Goal: Task Accomplishment & Management: Use online tool/utility

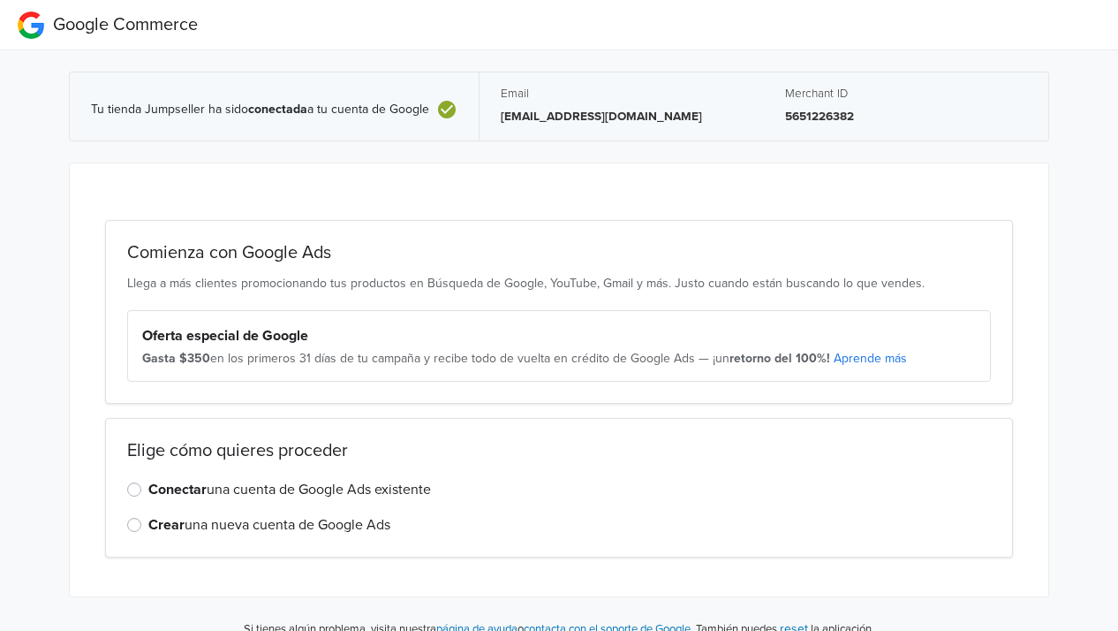
click at [166, 492] on strong "Conectar" at bounding box center [177, 489] width 58 height 18
click at [0, 0] on input "Conectar una cuenta de Google Ads existente" at bounding box center [0, 0] width 0 height 0
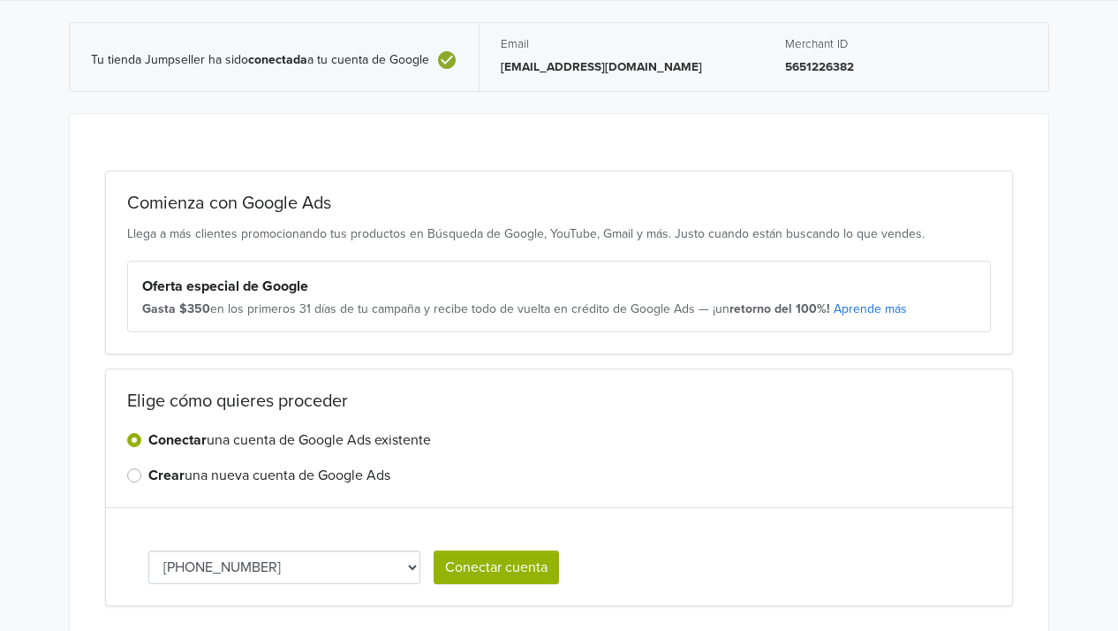
scroll to position [117, 0]
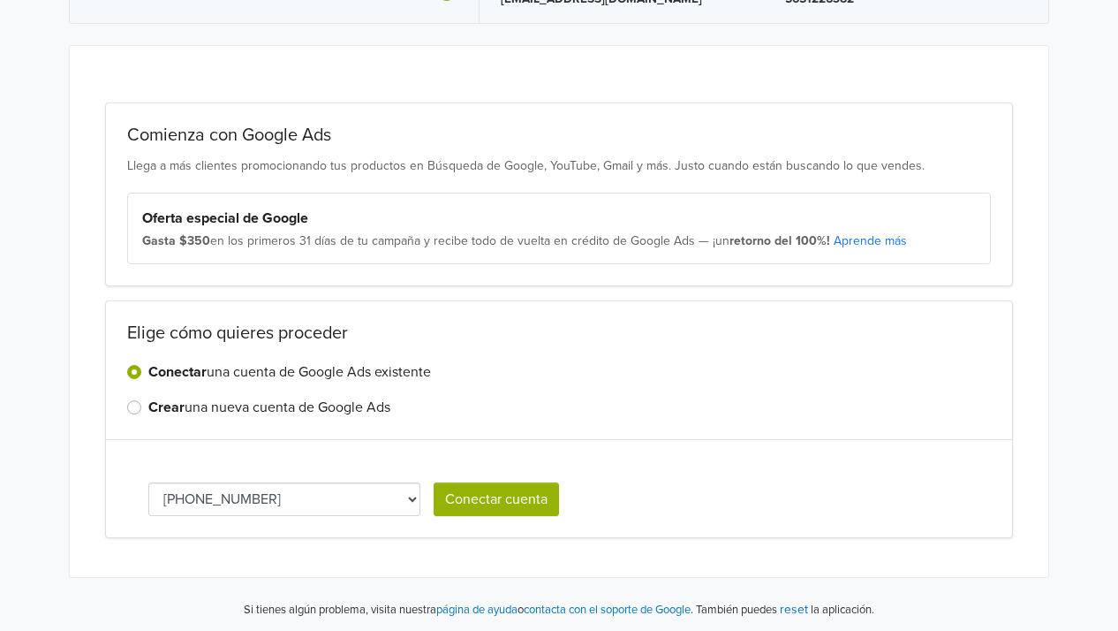
click at [353, 506] on select "[PHONE_NUMBER]" at bounding box center [284, 499] width 272 height 34
click at [482, 505] on button "Conectar cuenta" at bounding box center [496, 499] width 125 height 34
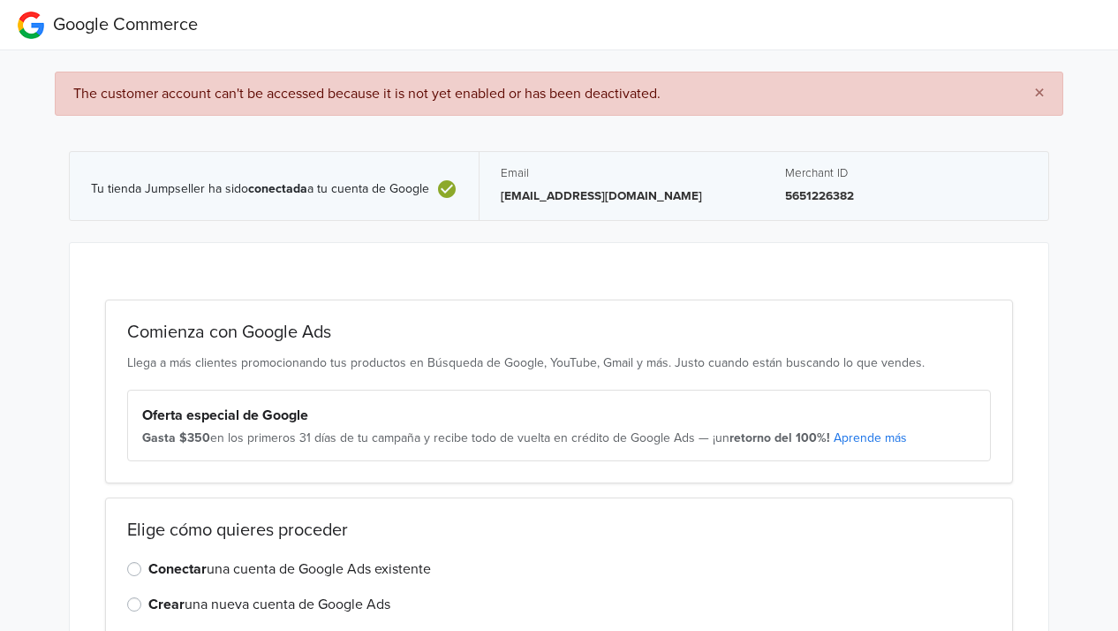
drag, startPoint x: 697, startPoint y: 93, endPoint x: 49, endPoint y: 143, distance: 649.3
click at [49, 143] on div "× The customer account can't be accessed because it is not yet enabled or has b…" at bounding box center [559, 391] width 1145 height 682
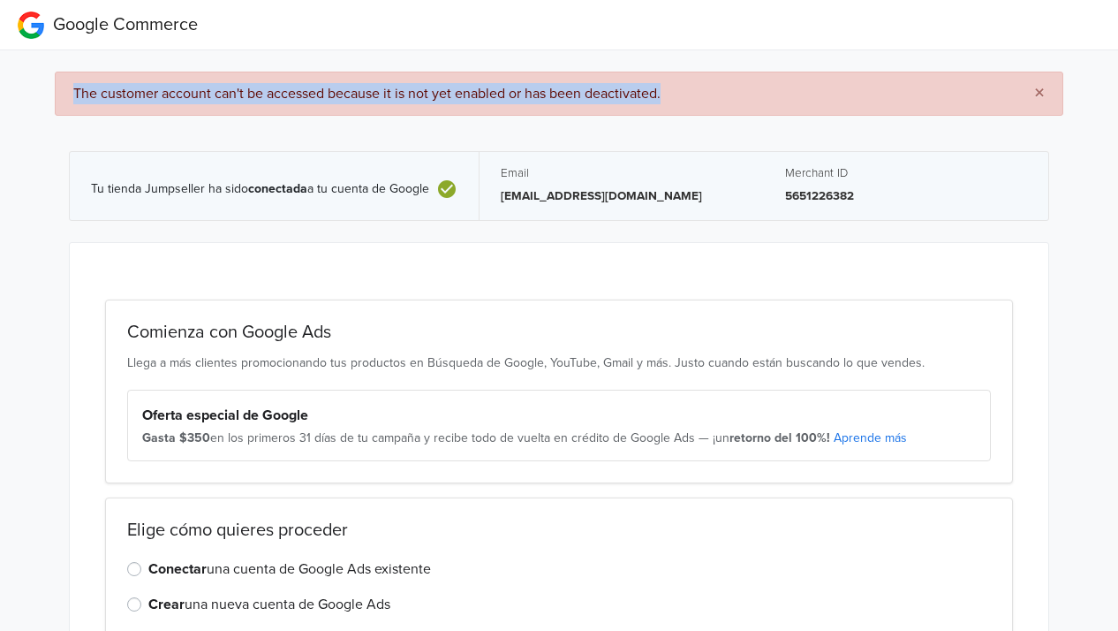
drag, startPoint x: 72, startPoint y: 90, endPoint x: 767, endPoint y: 63, distance: 696.4
click at [767, 63] on div "× The customer account can't be accessed because it is not yet enabled or has b…" at bounding box center [559, 391] width 1145 height 682
copy span "The customer account can't be accessed because it is not yet enabled or has bee…"
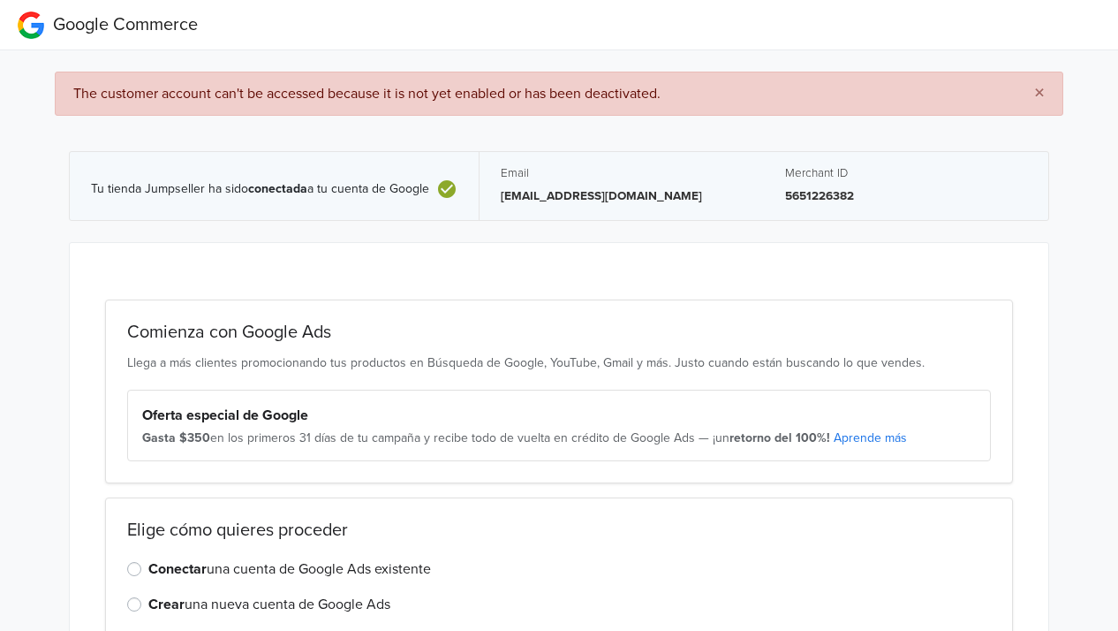
click at [459, 230] on div "Tu tienda Jumpseller ha sido conectada a tu cuenta de Google Email [EMAIL_ADDRE…" at bounding box center [559, 186] width 980 height 112
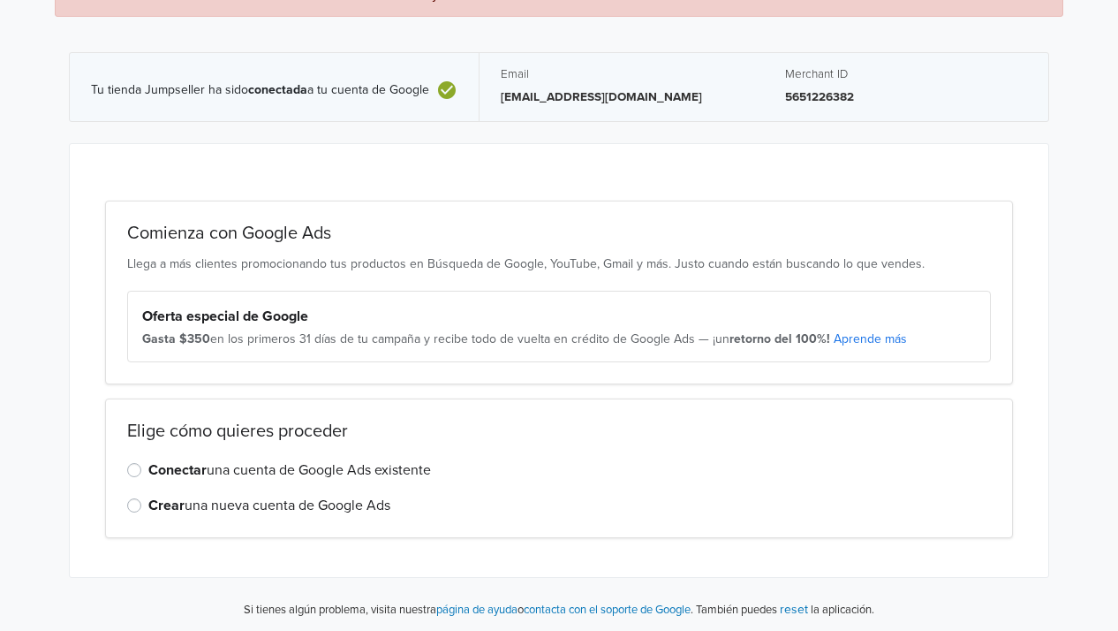
click at [362, 469] on label "Conectar una cuenta de Google Ads existente" at bounding box center [289, 469] width 283 height 21
click at [0, 0] on input "Conectar una cuenta de Google Ads existente" at bounding box center [0, 0] width 0 height 0
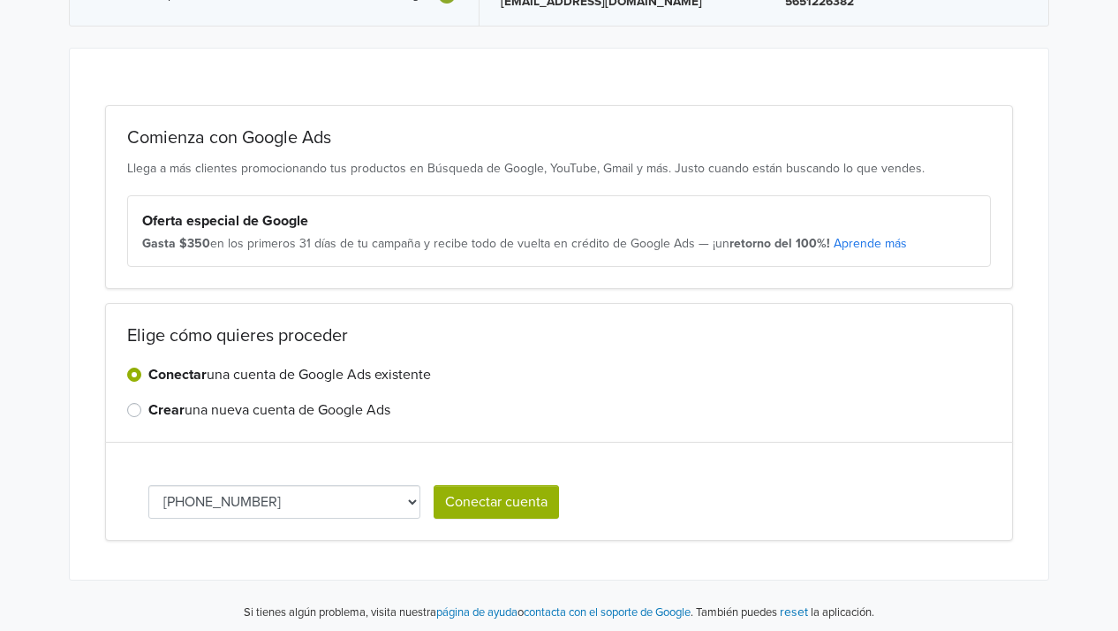
scroll to position [197, 0]
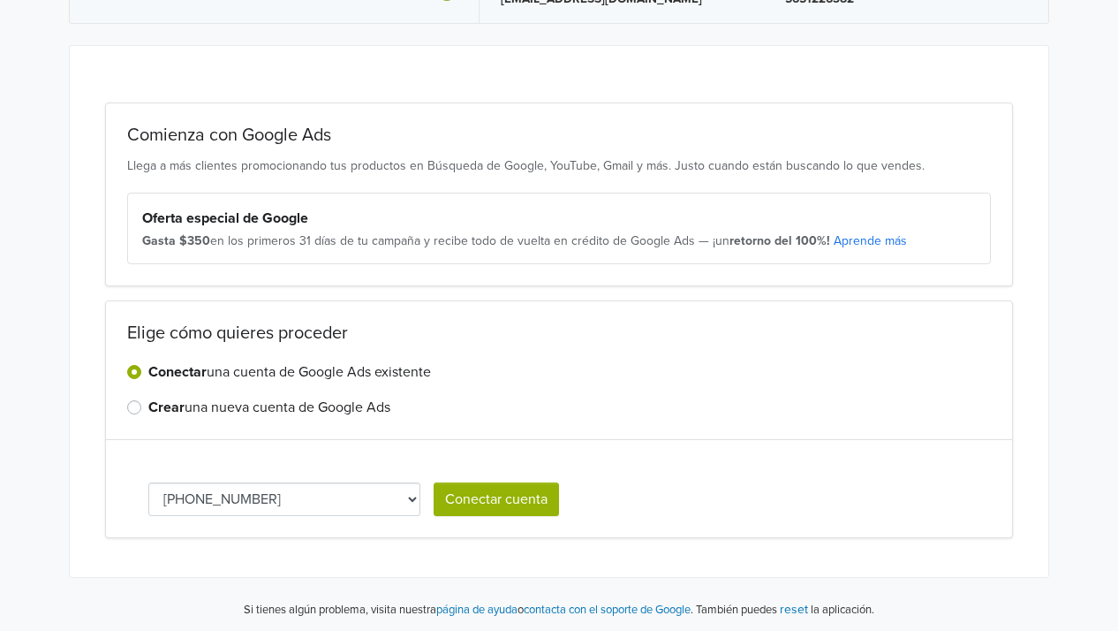
click at [486, 492] on button "Conectar cuenta" at bounding box center [496, 499] width 125 height 34
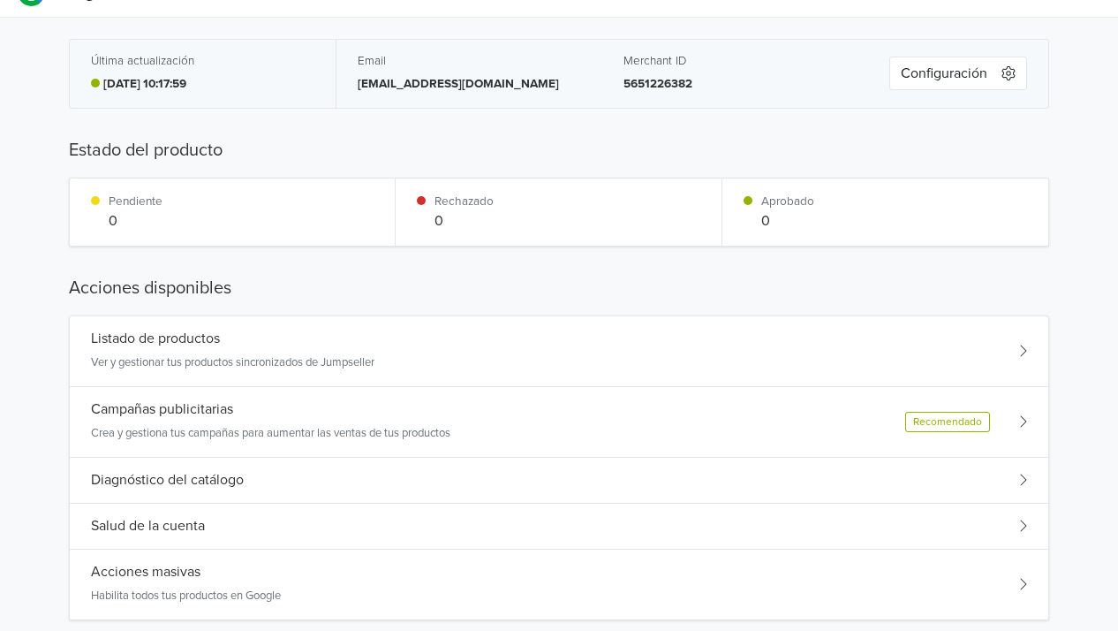
scroll to position [0, 0]
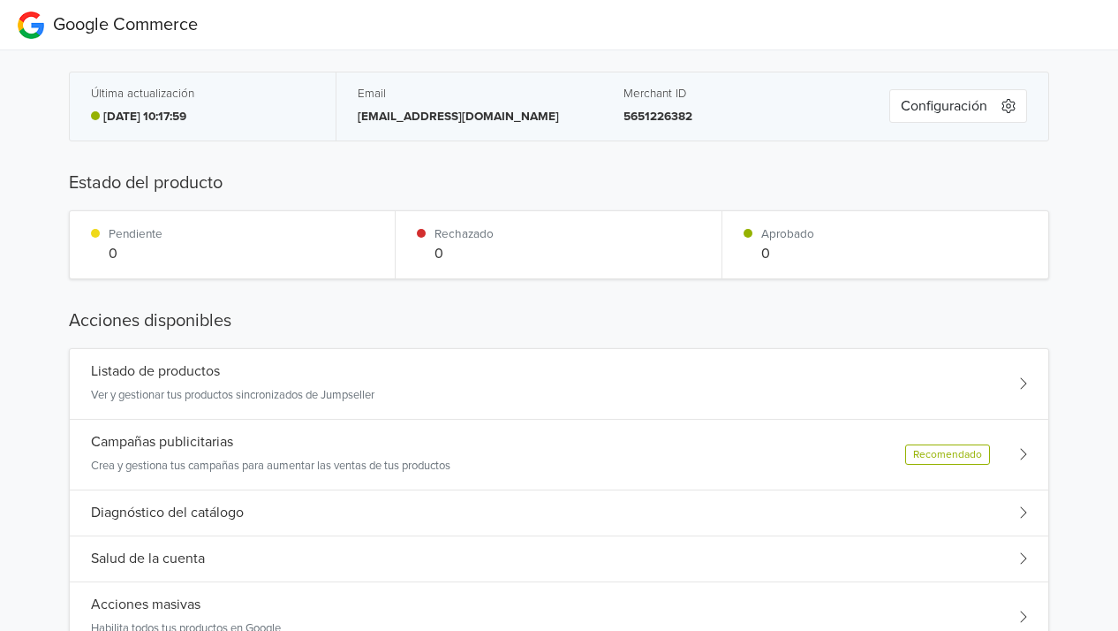
click at [1026, 374] on div "Listado de productos Ver y gestionar tus productos sincronizados de Jumpseller" at bounding box center [559, 384] width 979 height 71
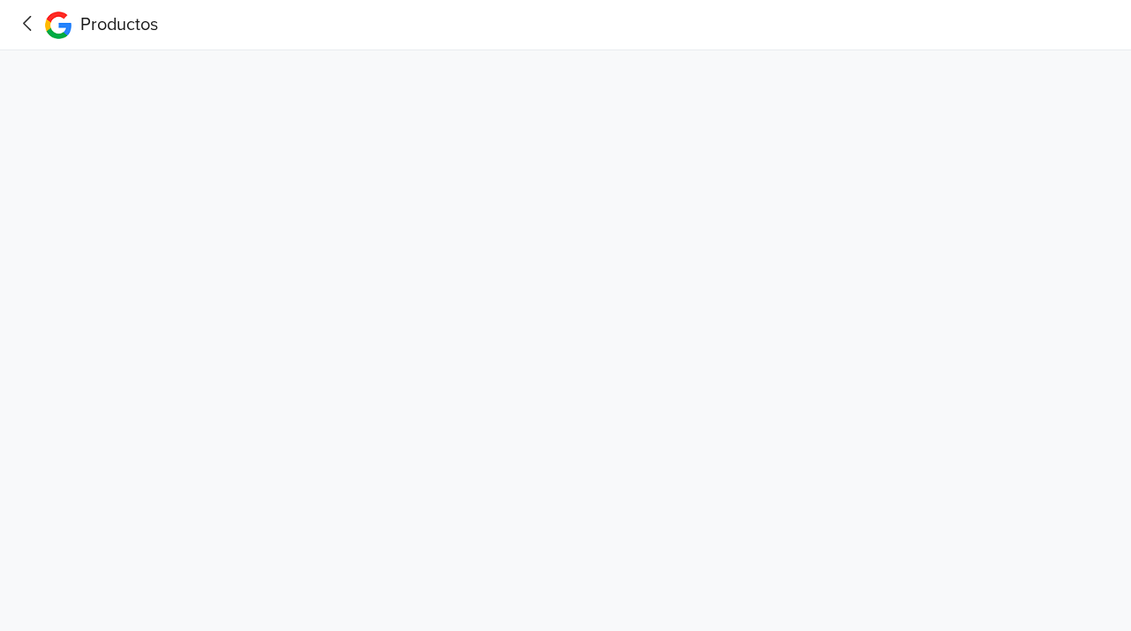
click at [20, 27] on icon at bounding box center [27, 23] width 27 height 22
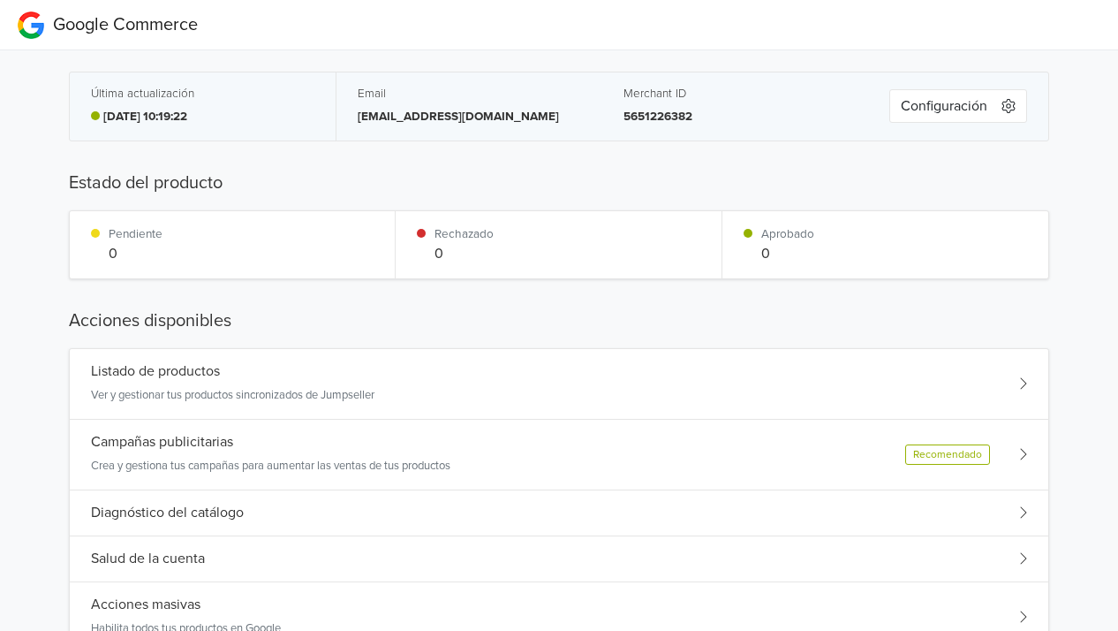
click at [982, 410] on div "Listado de productos Ver y gestionar tus productos sincronizados de Jumpseller" at bounding box center [559, 384] width 979 height 71
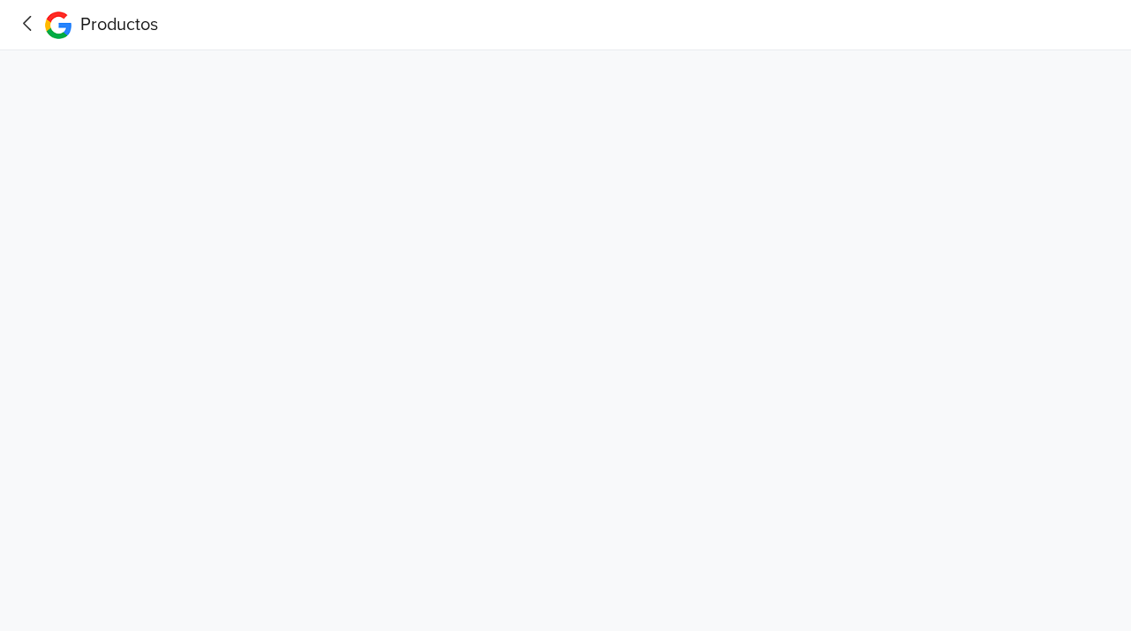
click at [19, 27] on icon at bounding box center [27, 23] width 27 height 22
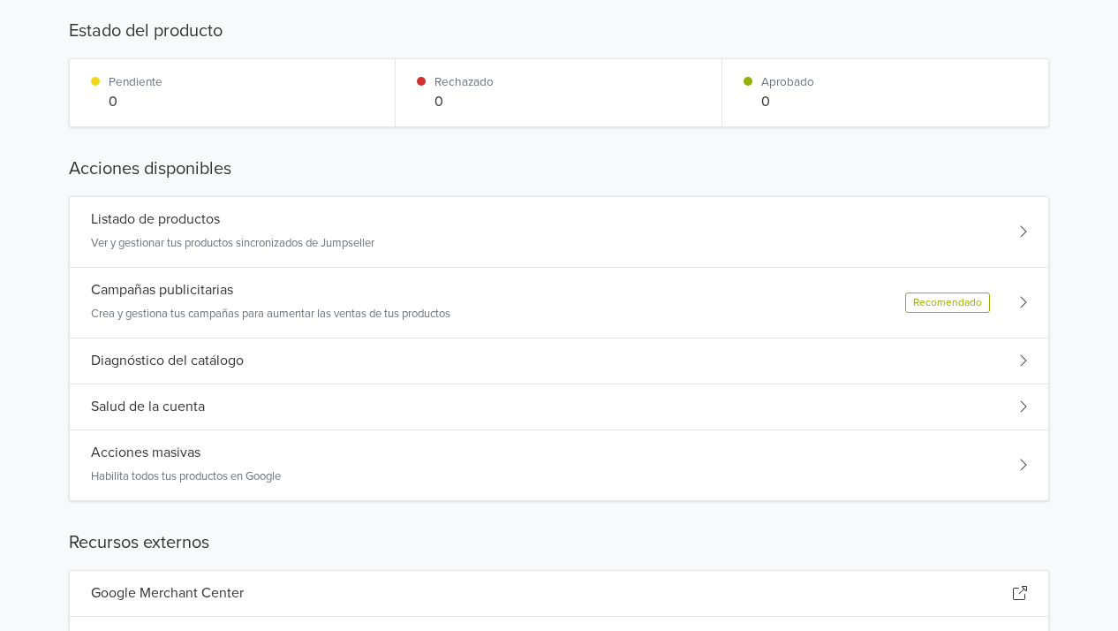
scroll to position [157, 0]
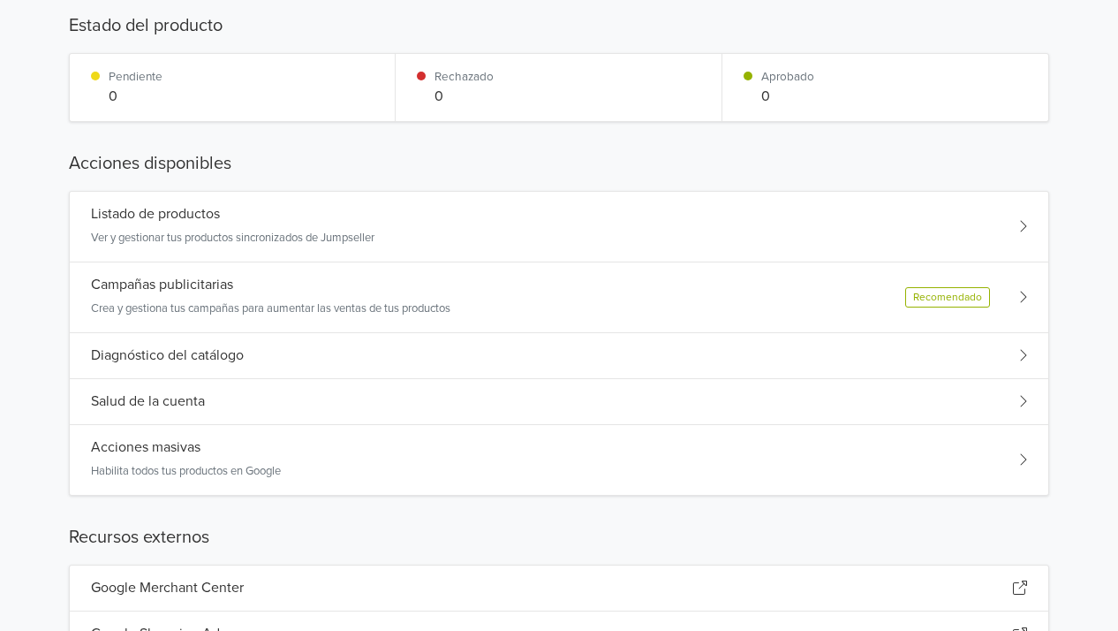
click at [904, 305] on div "Campañas publicitarias Crea y gestiona tus campañas para aumentar las ventas de…" at bounding box center [559, 297] width 979 height 71
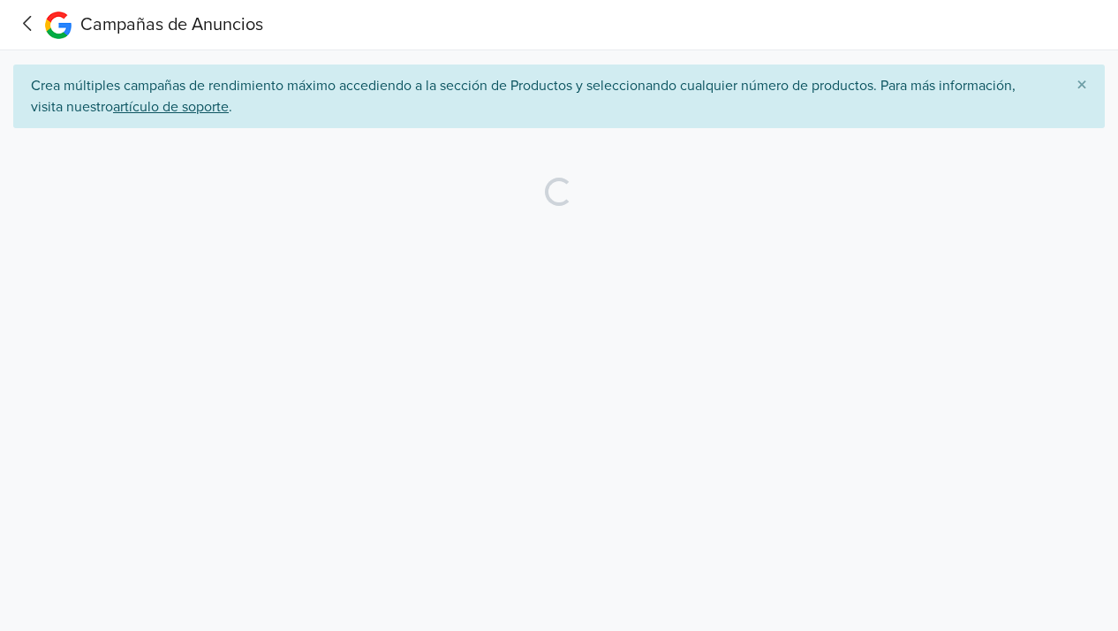
scroll to position [0, 0]
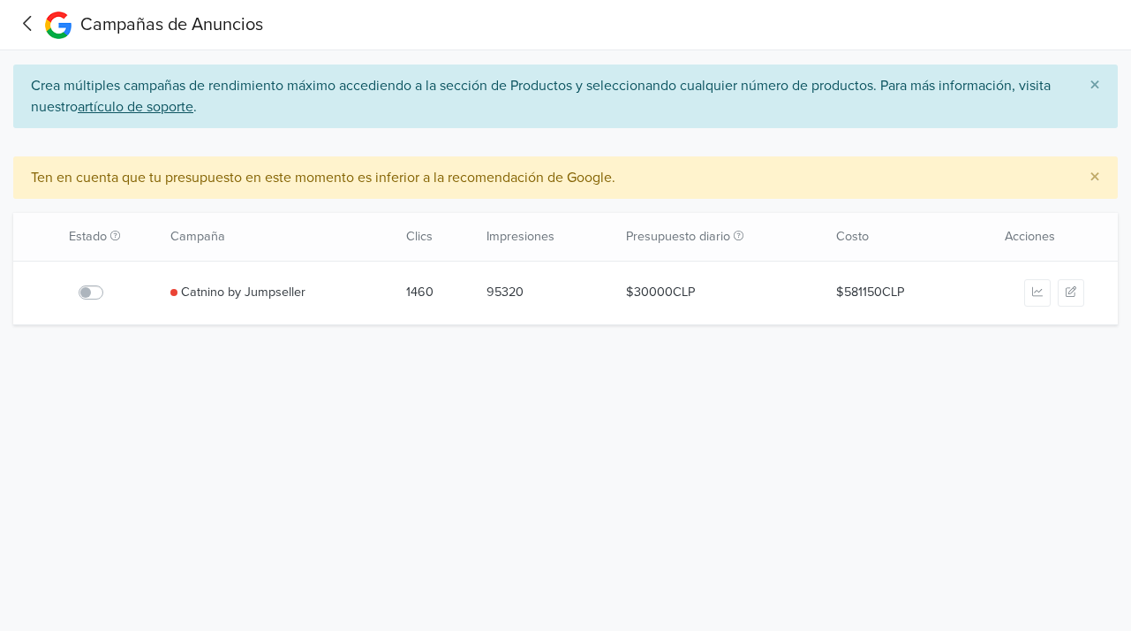
click at [29, 20] on icon at bounding box center [27, 23] width 27 height 22
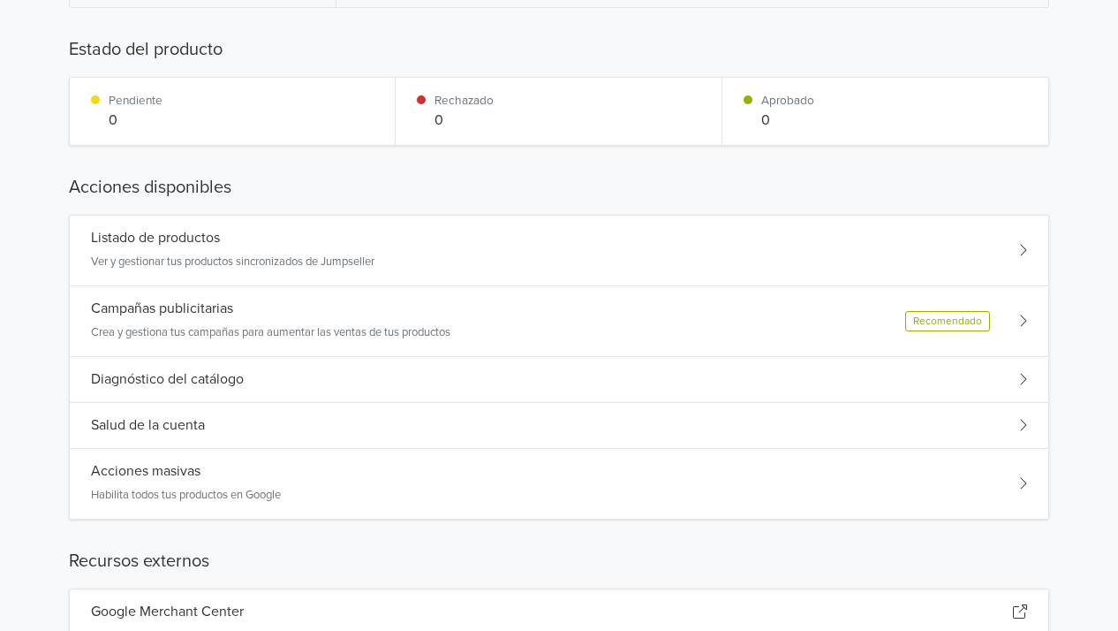
scroll to position [166, 0]
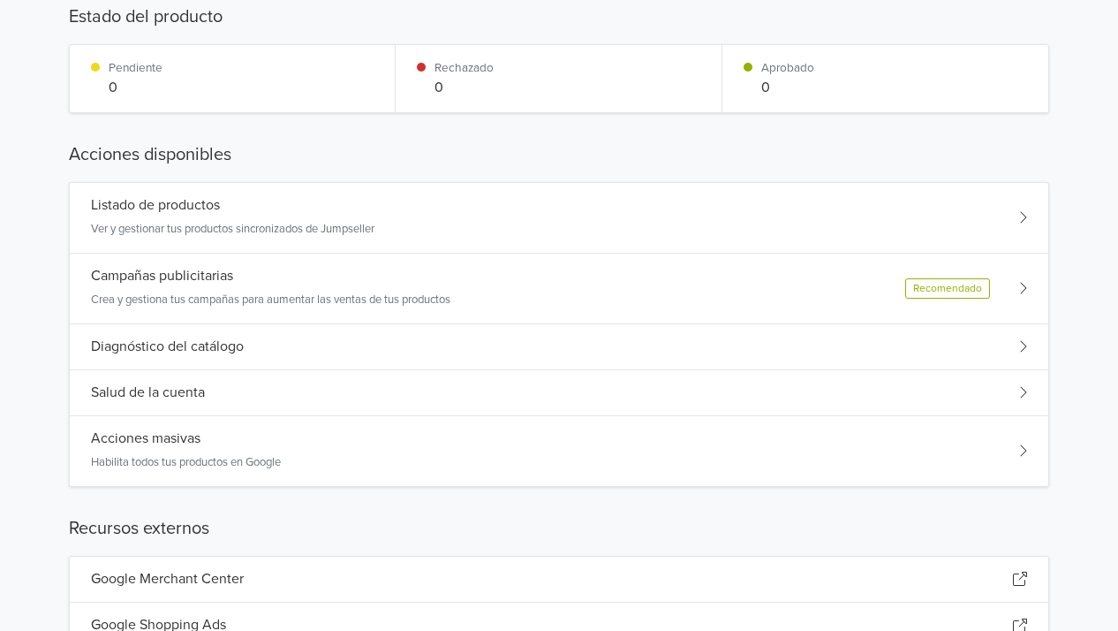
click at [912, 329] on div "Diagnóstico del catálogo" at bounding box center [559, 347] width 979 height 46
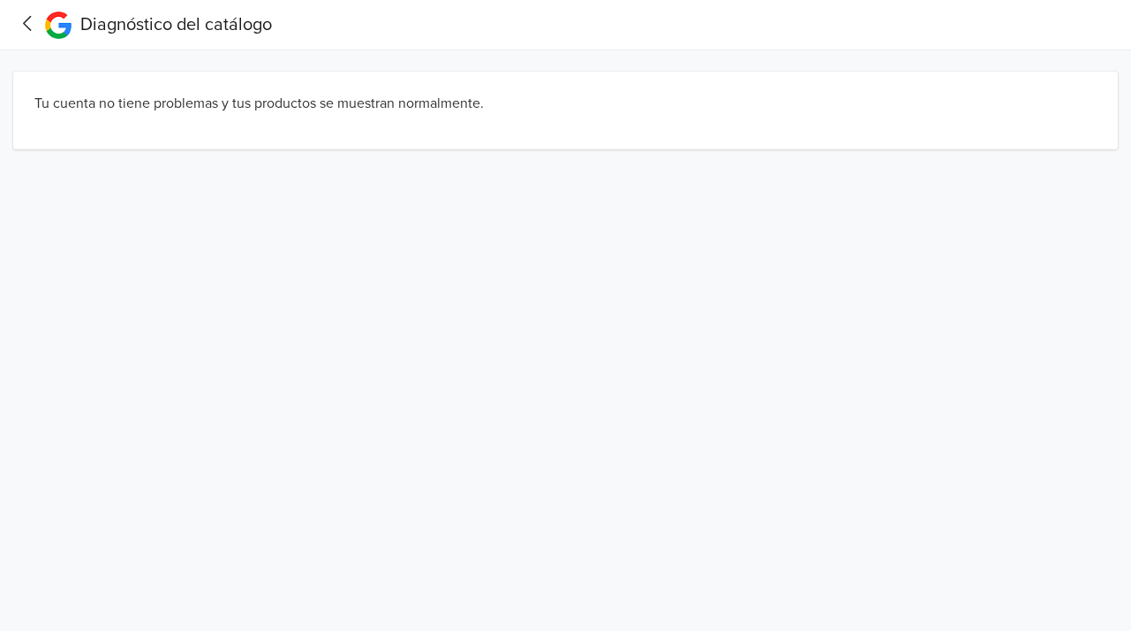
click at [26, 20] on icon at bounding box center [27, 23] width 8 height 15
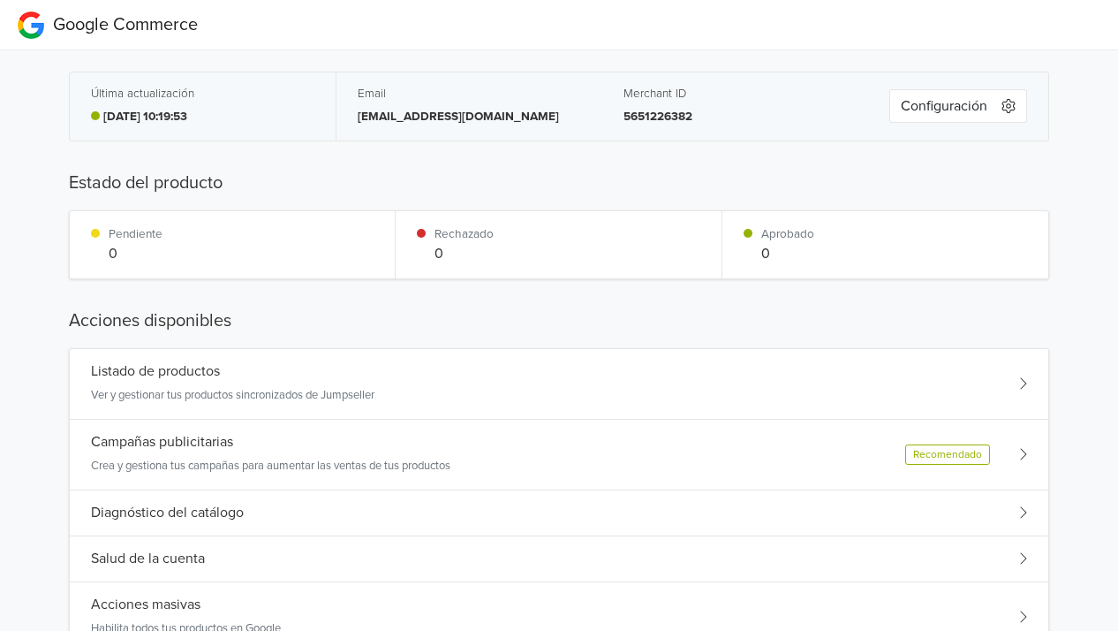
click at [547, 395] on div "Listado de productos Ver y gestionar tus productos sincronizados de Jumpseller" at bounding box center [559, 384] width 979 height 71
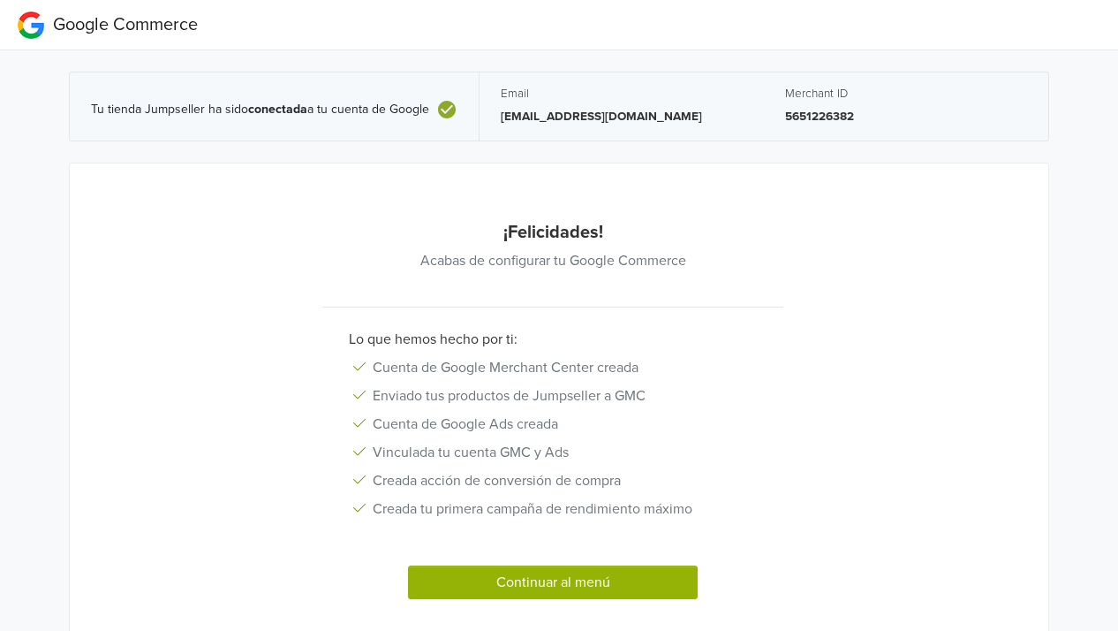
scroll to position [68, 0]
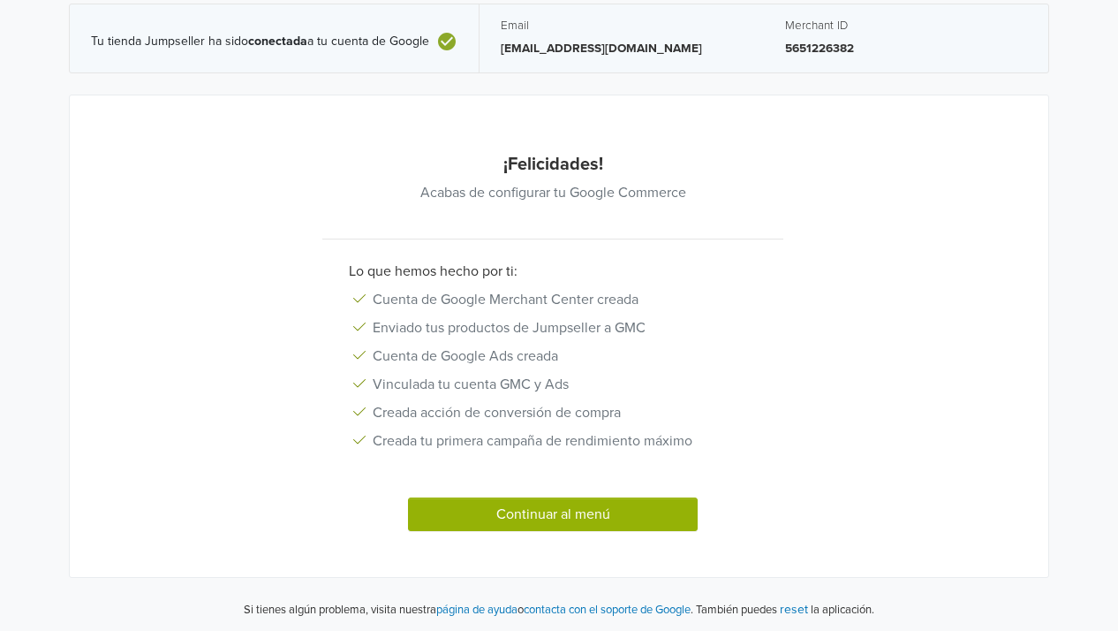
click at [659, 513] on button "Continuar al menú" at bounding box center [553, 514] width 290 height 34
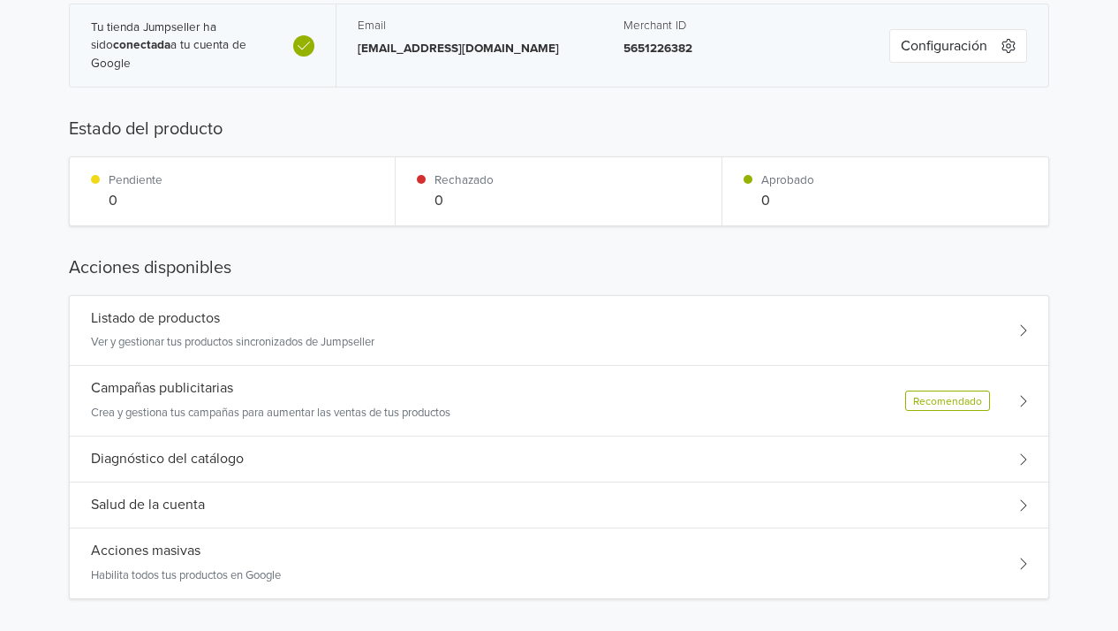
click at [768, 329] on div "Listado de productos Ver y gestionar tus productos sincronizados de Jumpseller" at bounding box center [559, 331] width 979 height 71
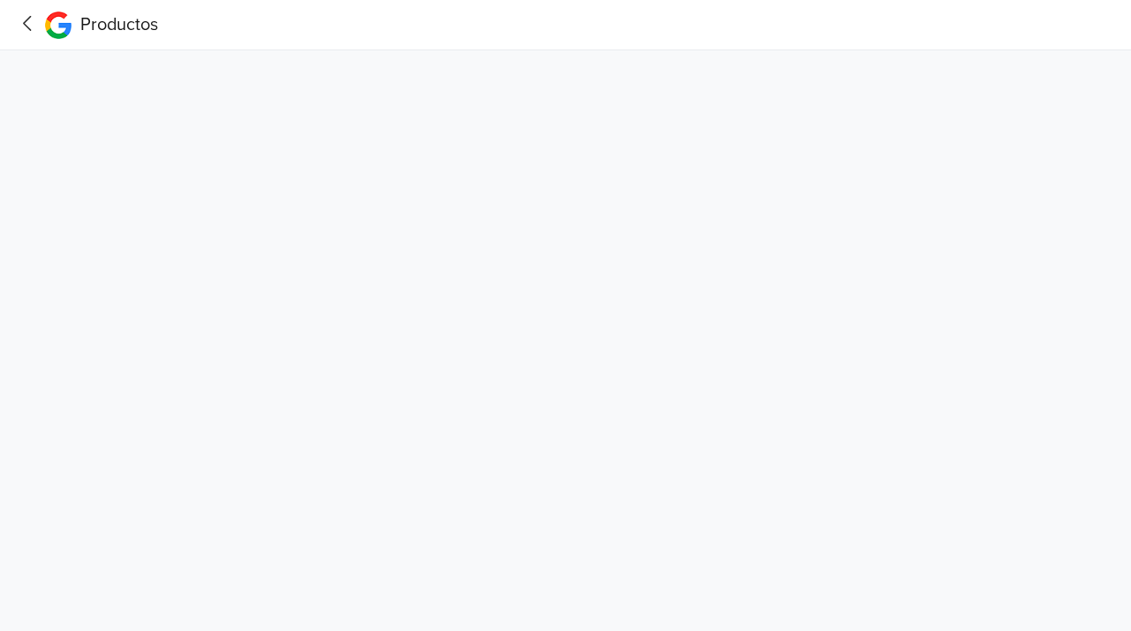
click at [31, 35] on div at bounding box center [27, 24] width 27 height 25
click at [26, 26] on icon at bounding box center [27, 23] width 8 height 15
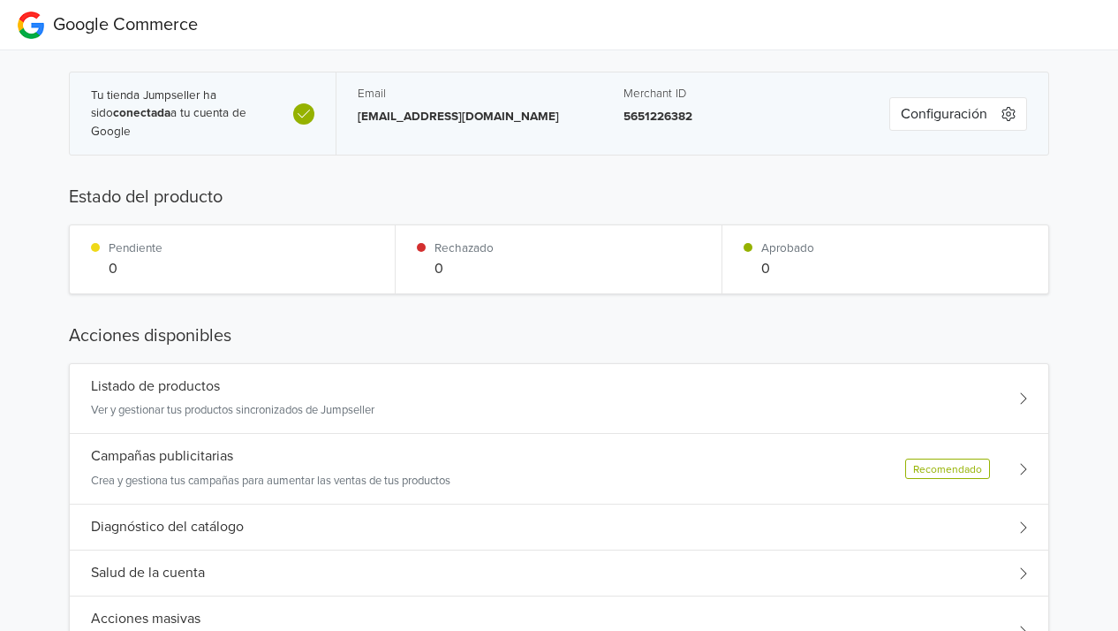
click at [834, 468] on div "Campañas publicitarias Crea y gestiona tus campañas para aumentar las ventas de…" at bounding box center [559, 469] width 979 height 71
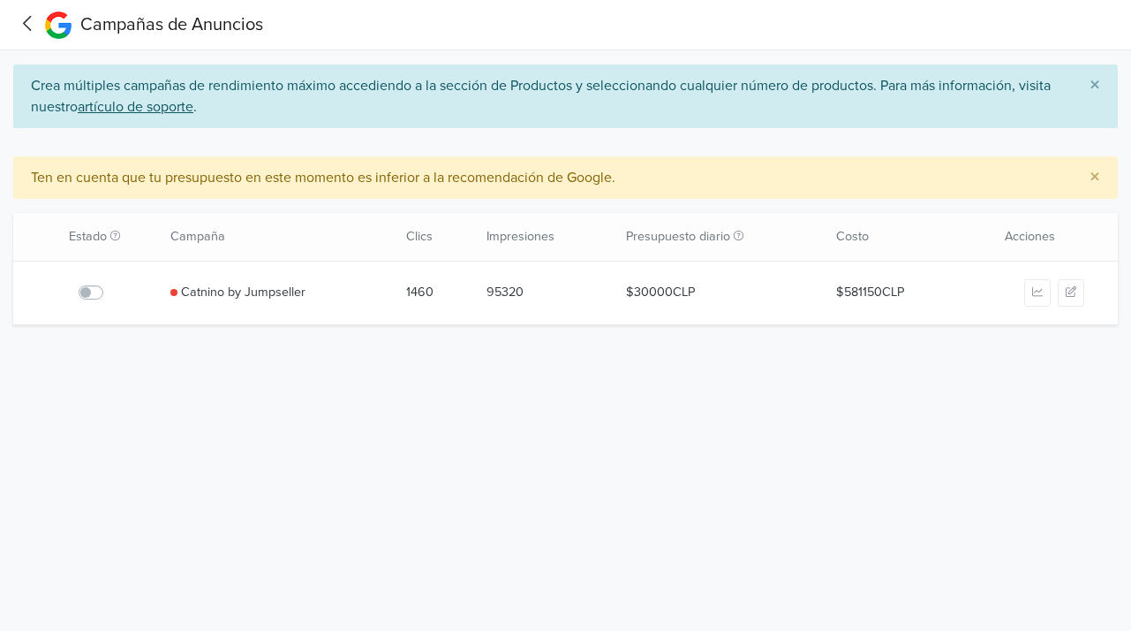
click at [110, 282] on label at bounding box center [110, 282] width 0 height 0
click at [0, 0] on input "checkbox" at bounding box center [0, 0] width 0 height 0
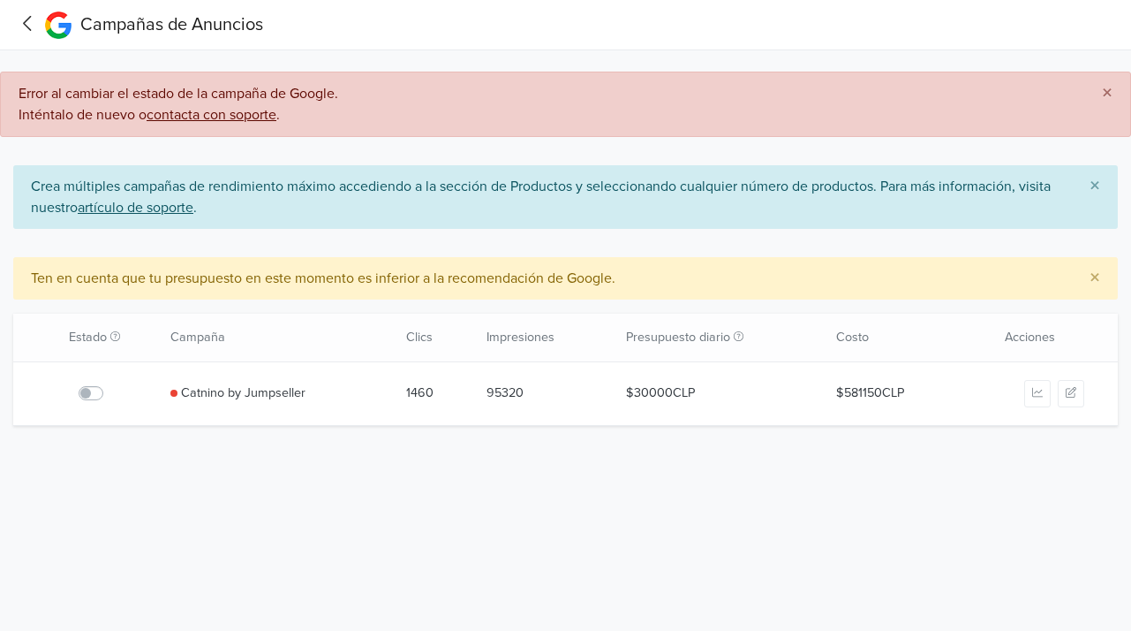
click at [110, 382] on label at bounding box center [110, 382] width 0 height 0
click at [0, 0] on input "checkbox" at bounding box center [0, 0] width 0 height 0
click at [202, 385] on link "Catnino by Jumpseller" at bounding box center [243, 392] width 125 height 19
click at [110, 382] on label at bounding box center [110, 382] width 0 height 0
click at [0, 0] on input "checkbox" at bounding box center [0, 0] width 0 height 0
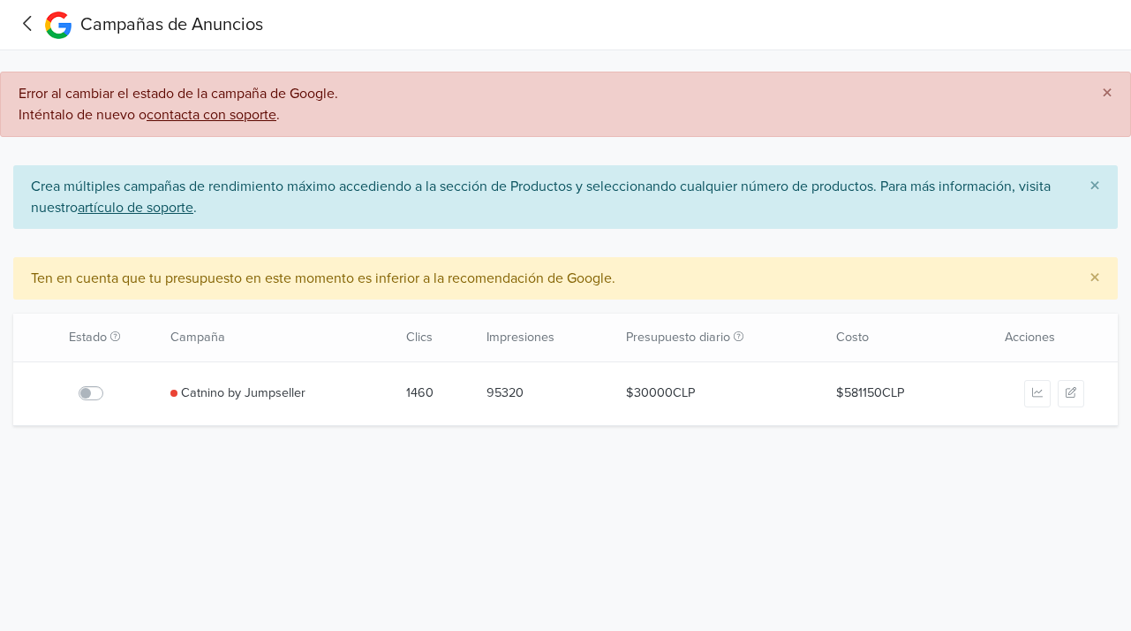
click at [27, 26] on icon at bounding box center [27, 23] width 8 height 15
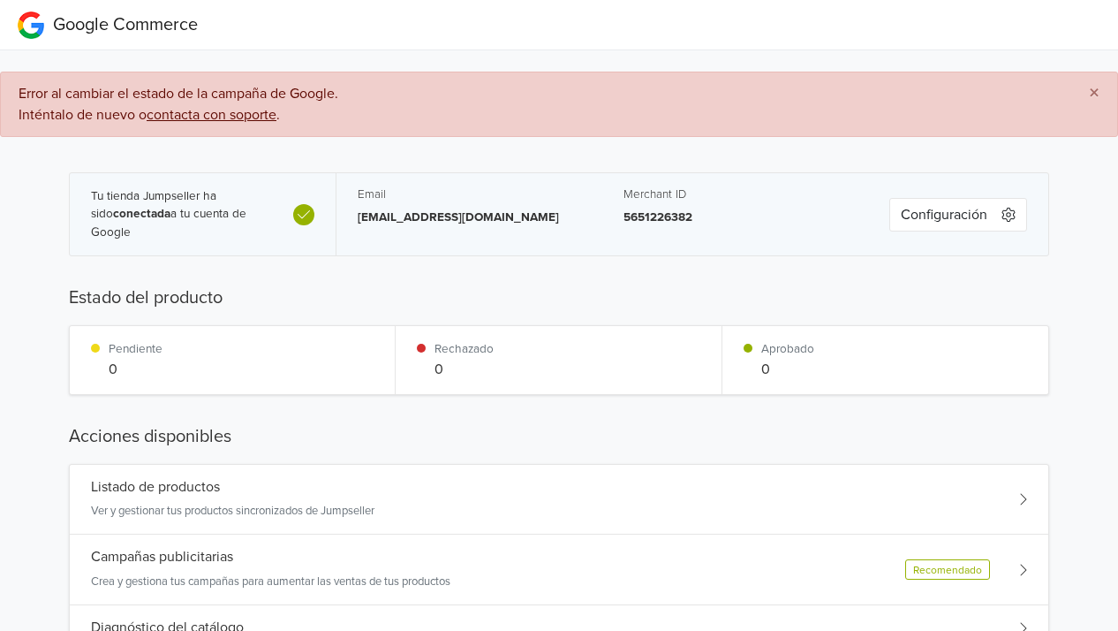
click at [1099, 79] on button "×" at bounding box center [1094, 93] width 46 height 42
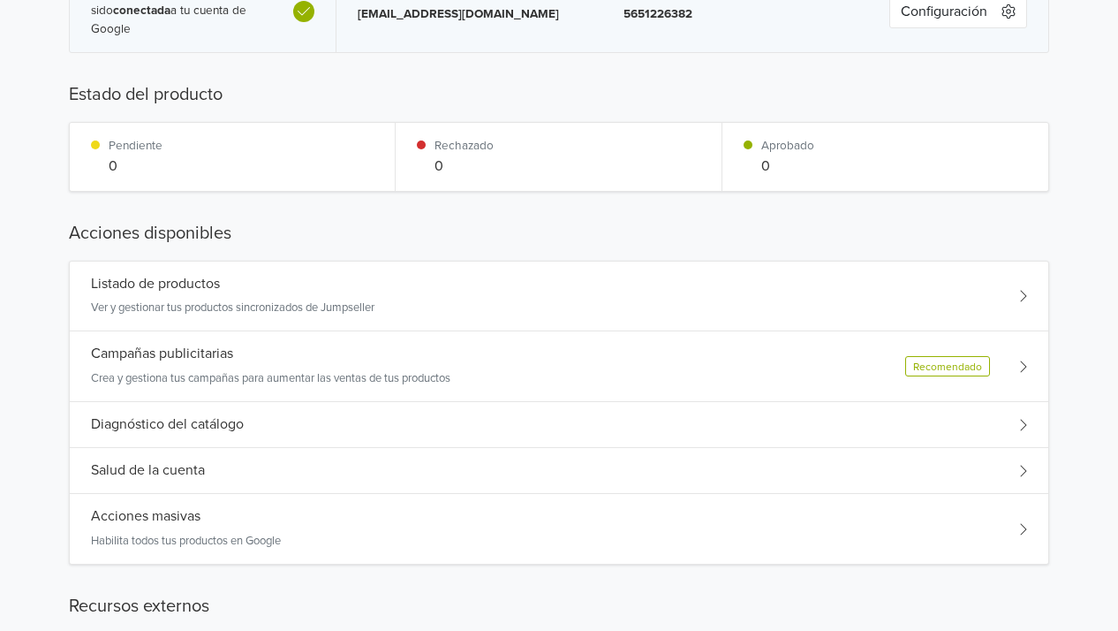
scroll to position [106, 0]
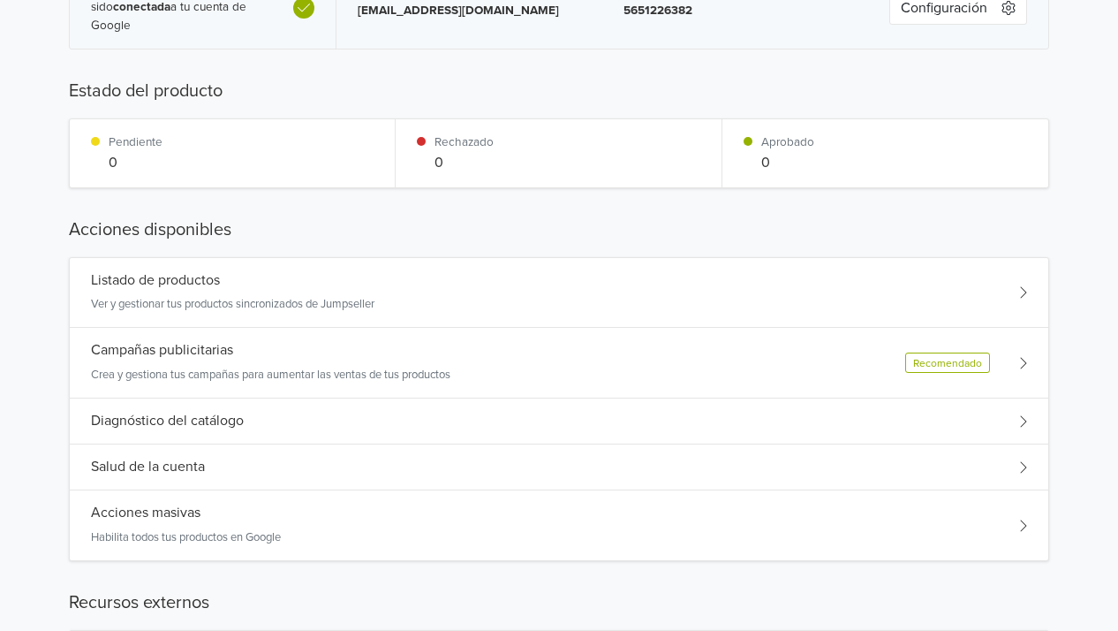
click at [844, 404] on div "Diagnóstico del catálogo" at bounding box center [559, 421] width 979 height 46
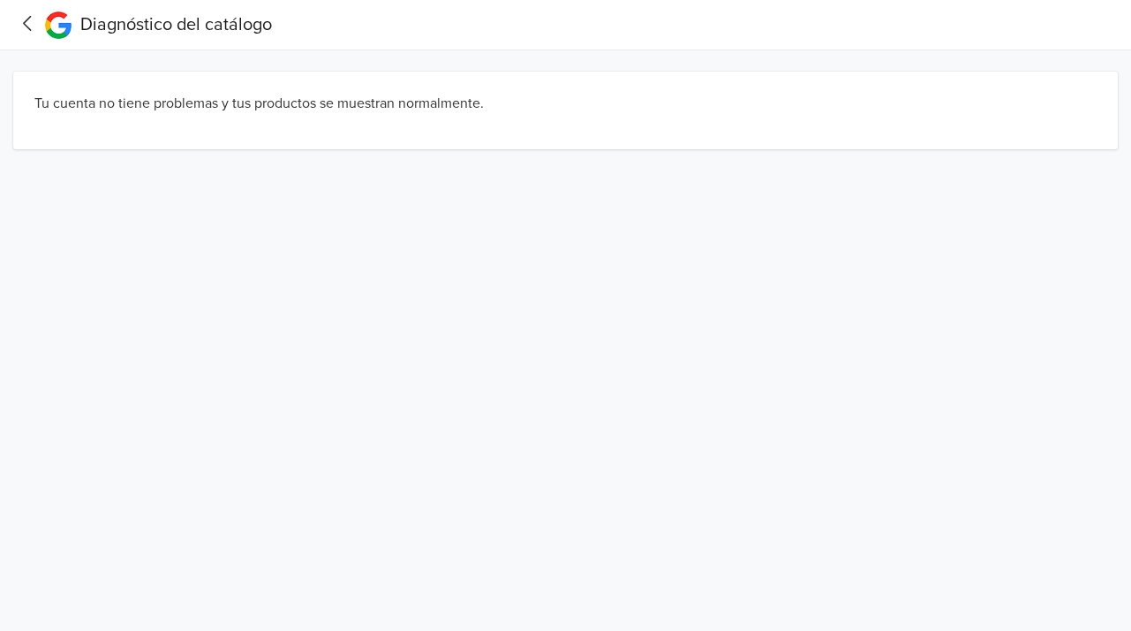
click at [30, 30] on icon at bounding box center [27, 23] width 8 height 15
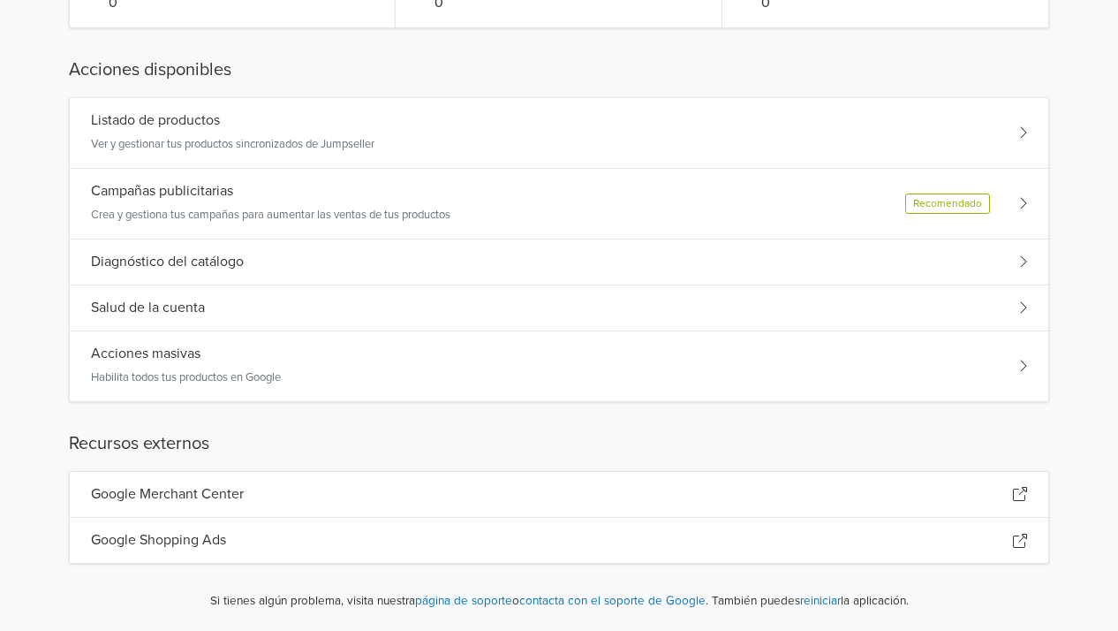
scroll to position [247, 0]
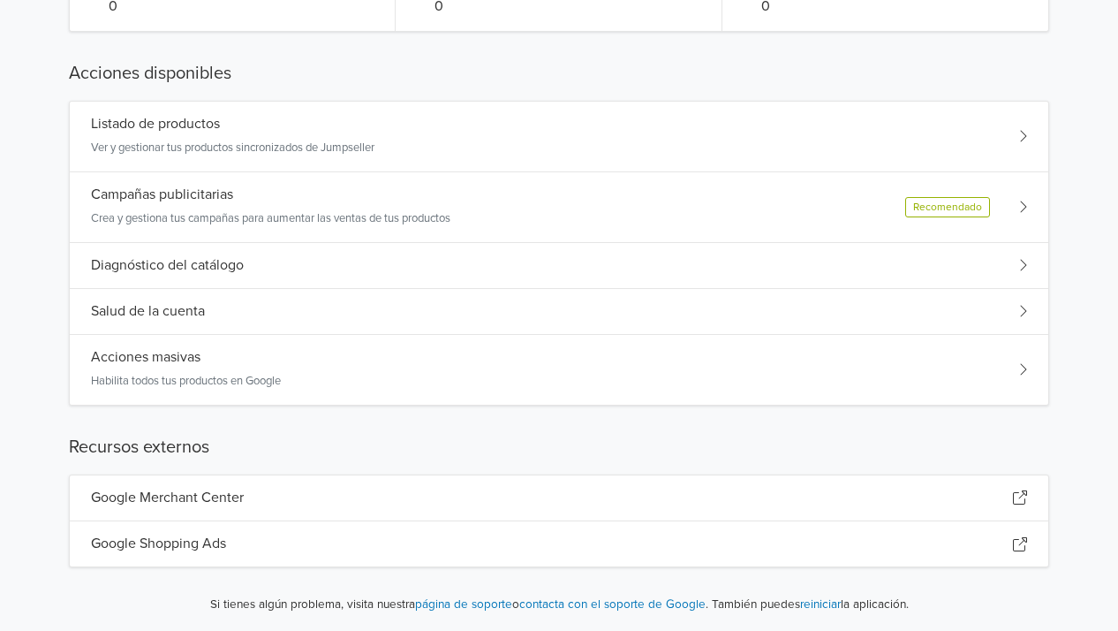
click at [914, 139] on div "Listado de productos Ver y gestionar tus productos sincronizados de Jumpseller" at bounding box center [559, 137] width 979 height 71
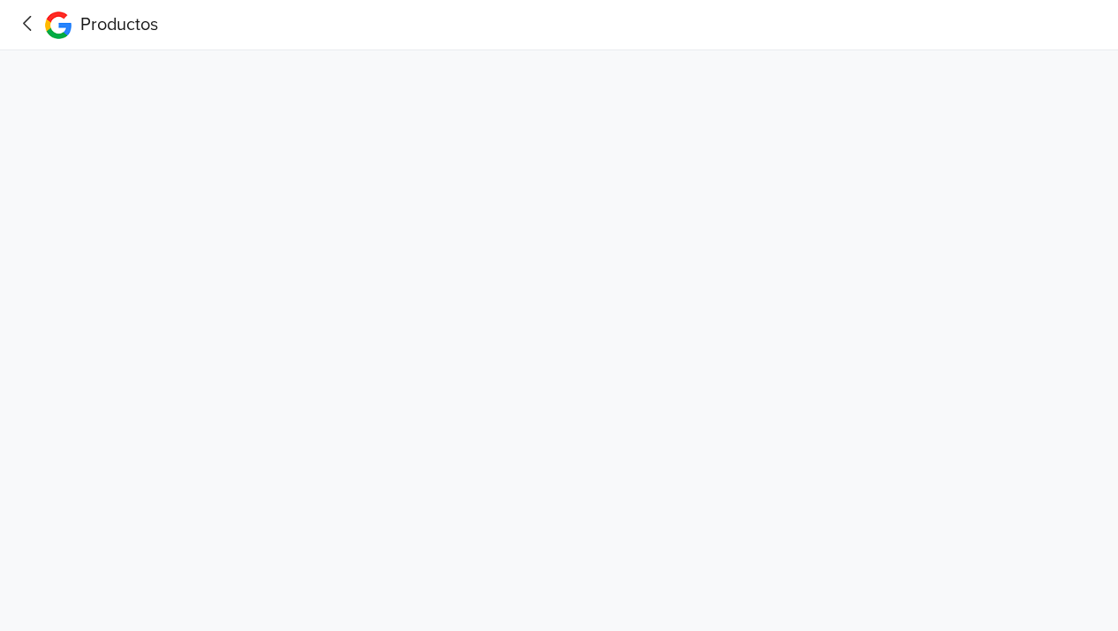
scroll to position [0, 0]
click at [28, 30] on icon at bounding box center [27, 23] width 27 height 22
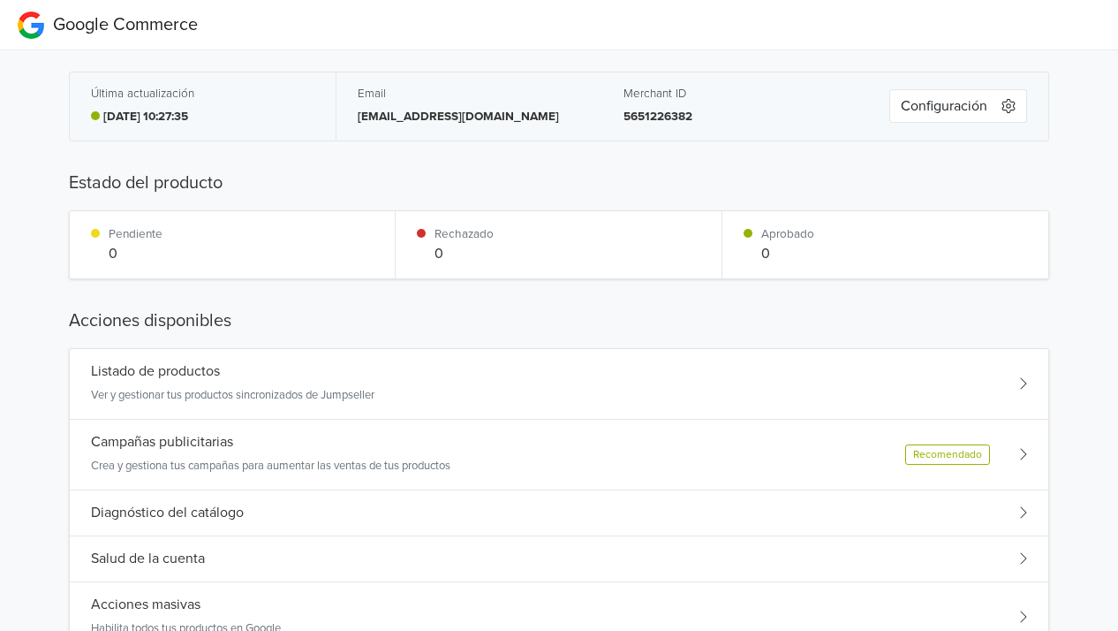
click at [758, 450] on div "Campañas publicitarias Crea y gestiona tus campañas para aumentar las ventas de…" at bounding box center [559, 454] width 979 height 71
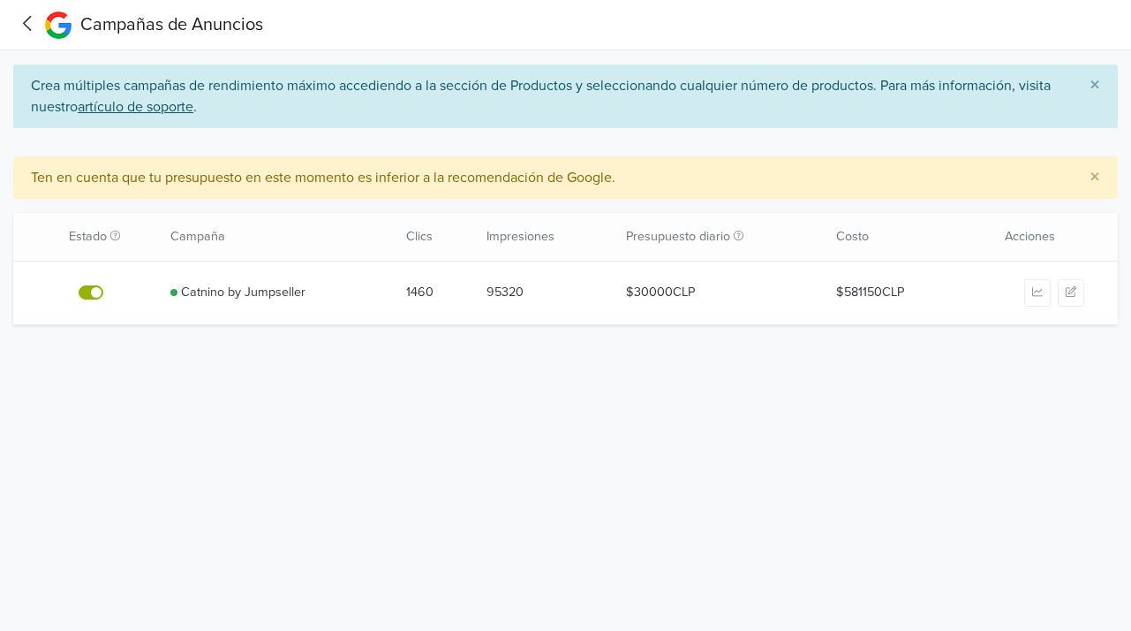
click at [27, 35] on div at bounding box center [27, 24] width 27 height 25
click at [26, 30] on icon at bounding box center [27, 23] width 27 height 22
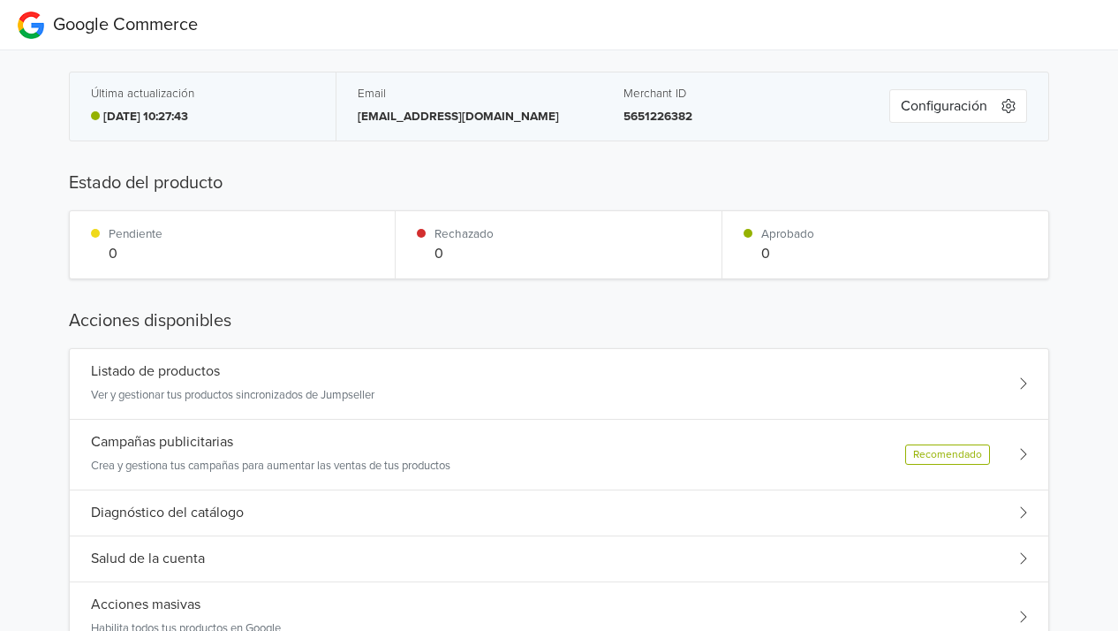
click at [425, 370] on div "Listado de productos Ver y gestionar tus productos sincronizados de Jumpseller" at bounding box center [559, 384] width 979 height 71
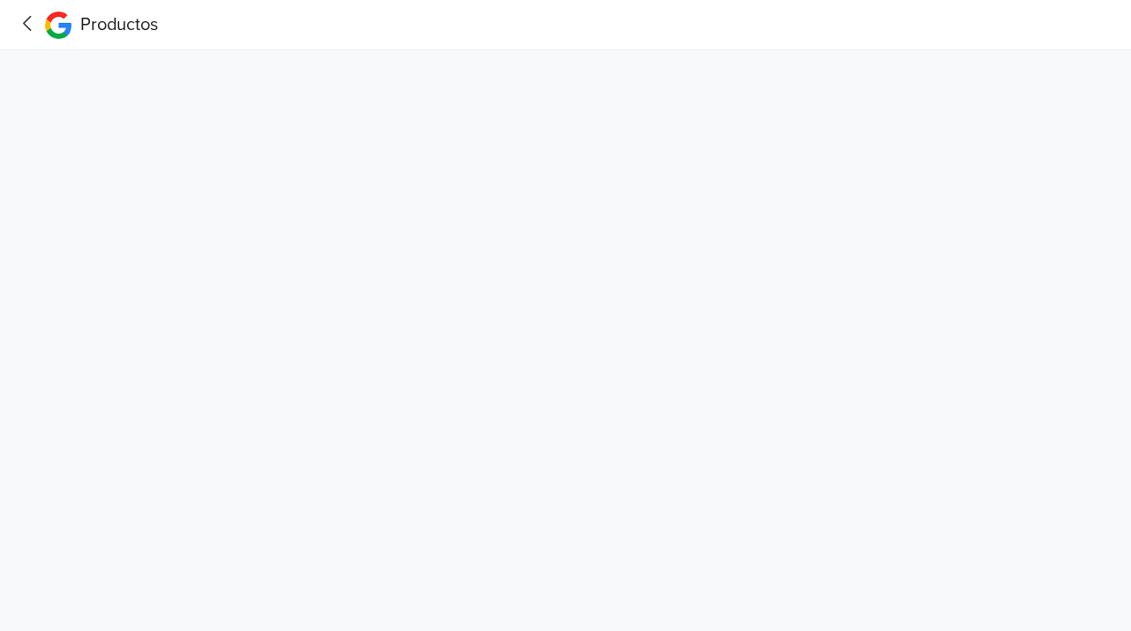
click at [30, 22] on icon at bounding box center [27, 23] width 27 height 22
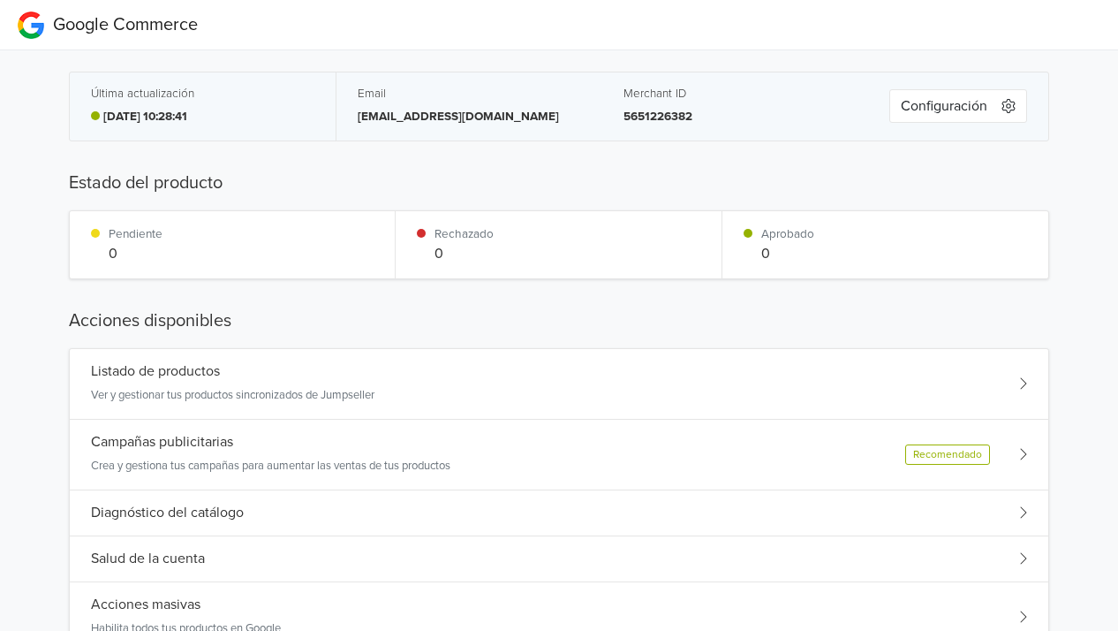
click at [548, 280] on div "Última actualización 2025-10-04 10:28:41 Email catnino.chile@gmail.com Merchant…" at bounding box center [559, 477] width 980 height 810
click at [608, 252] on div "Rechazado 0" at bounding box center [559, 244] width 326 height 67
click at [936, 232] on div "Aprobado 0" at bounding box center [885, 244] width 326 height 67
drag, startPoint x: 936, startPoint y: 232, endPoint x: 1144, endPoint y: 259, distance: 209.2
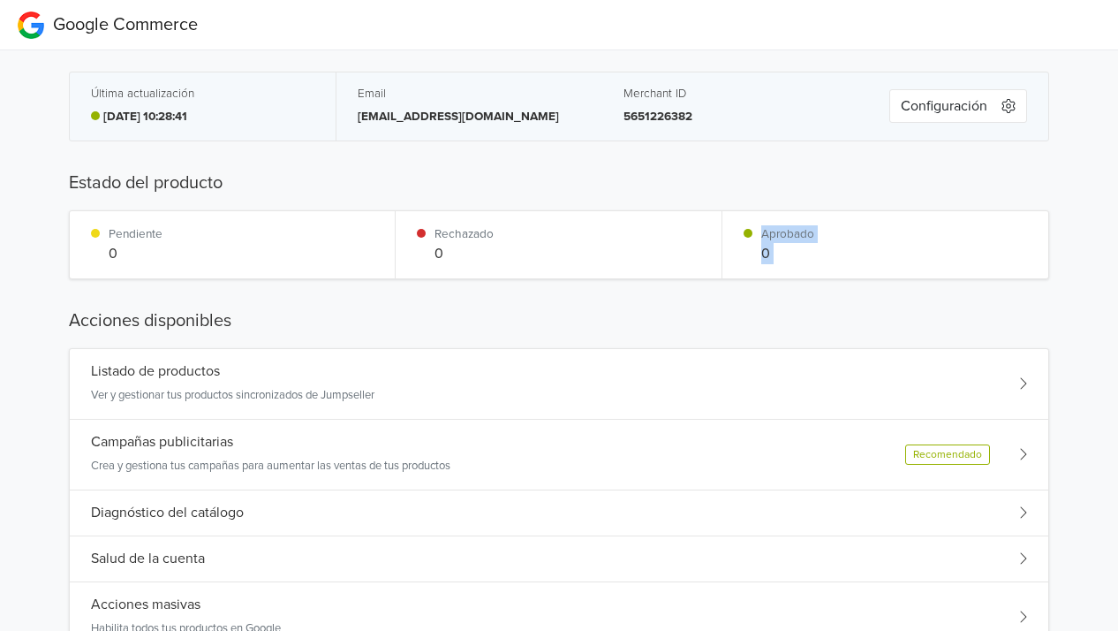
click at [1117, 259] on html "Google Commerce Última actualización 2025-10-04 10:28:41 Email catnino.chile@gm…" at bounding box center [559, 440] width 1118 height 881
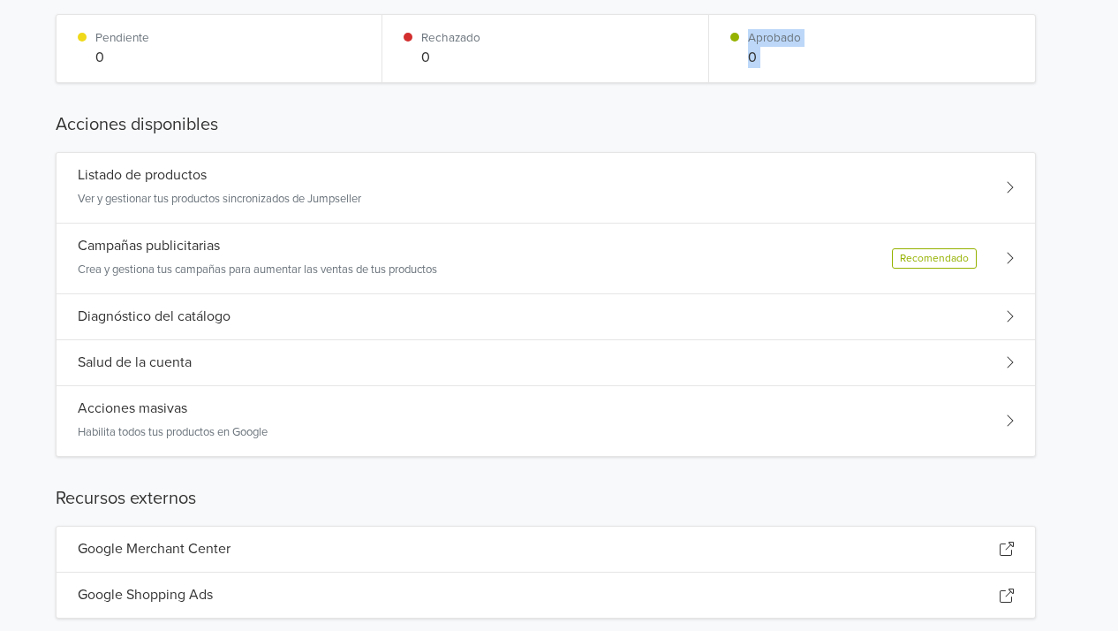
scroll to position [248, 13]
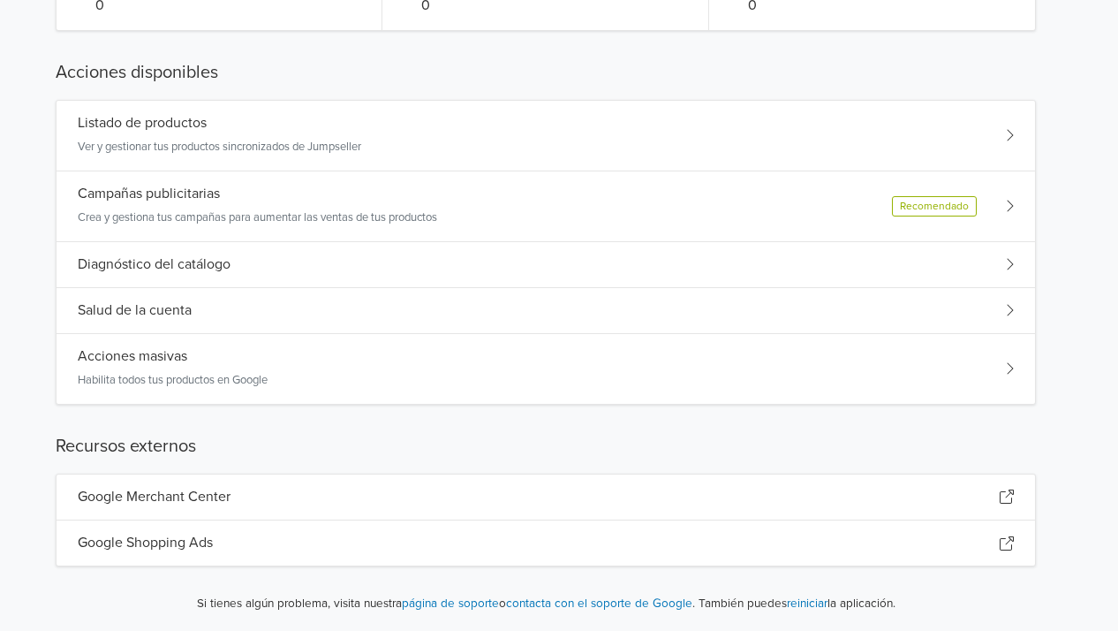
click at [446, 255] on div "Diagnóstico del catálogo" at bounding box center [546, 265] width 979 height 46
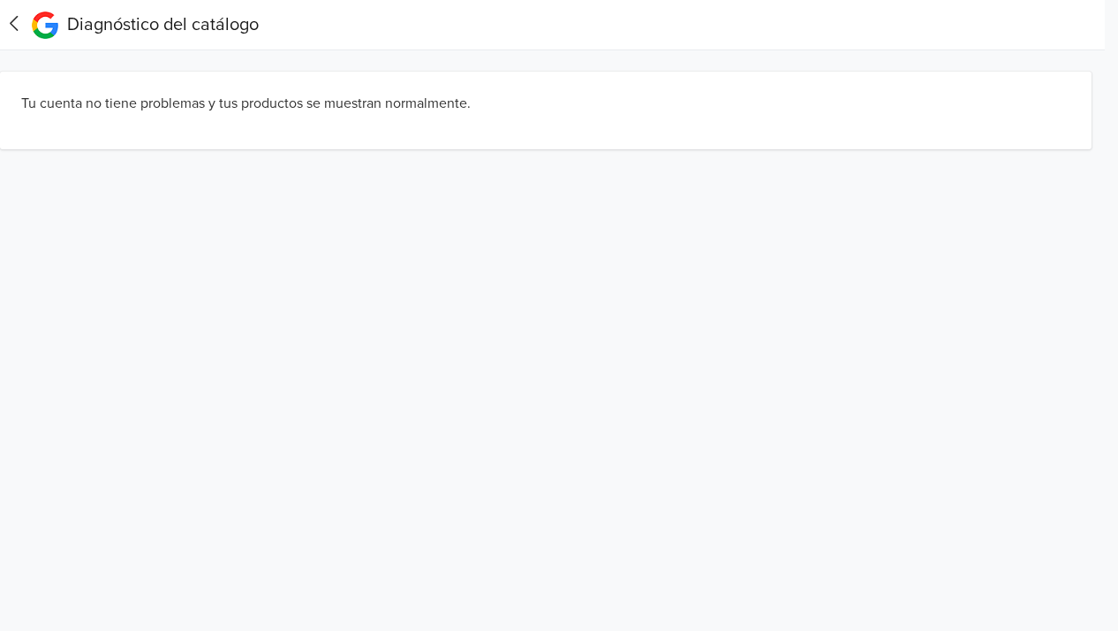
scroll to position [0, 13]
click at [11, 29] on icon at bounding box center [14, 23] width 27 height 22
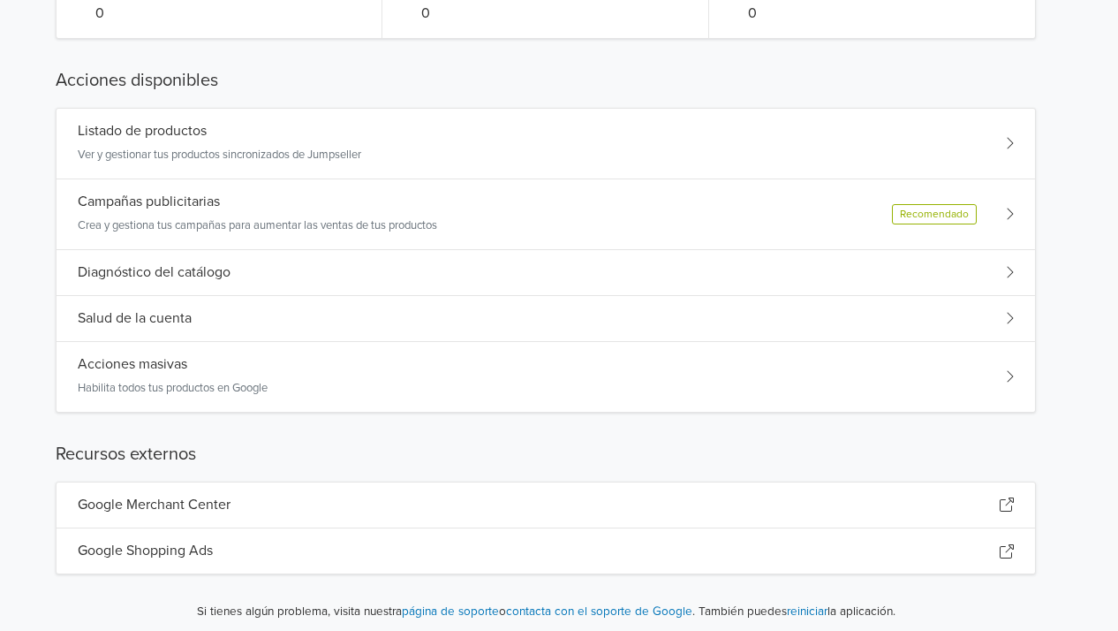
scroll to position [248, 13]
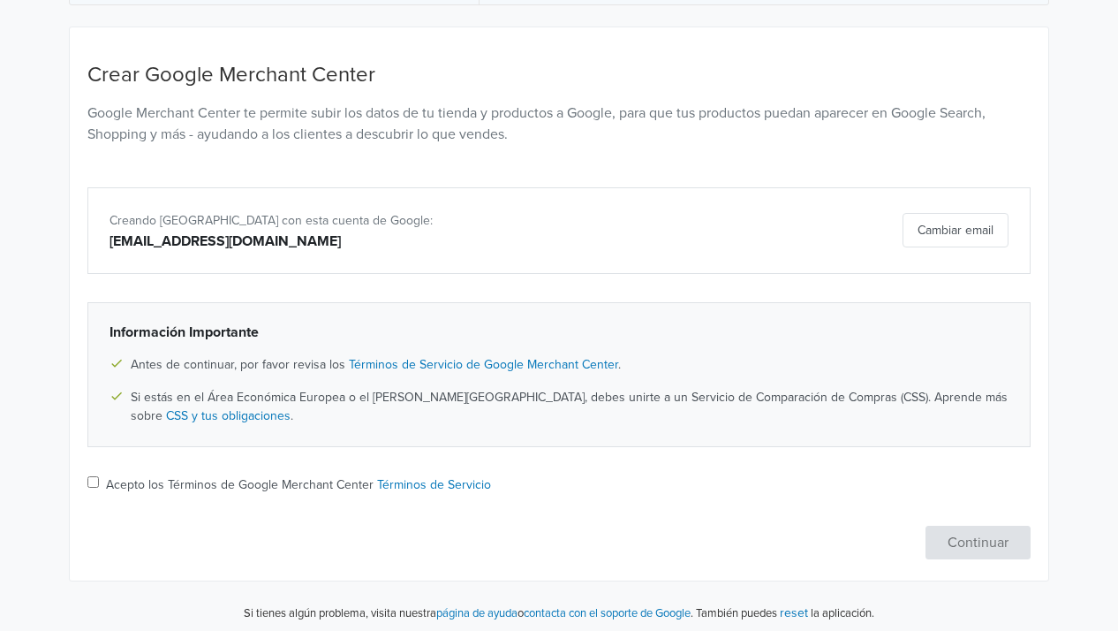
scroll to position [219, 0]
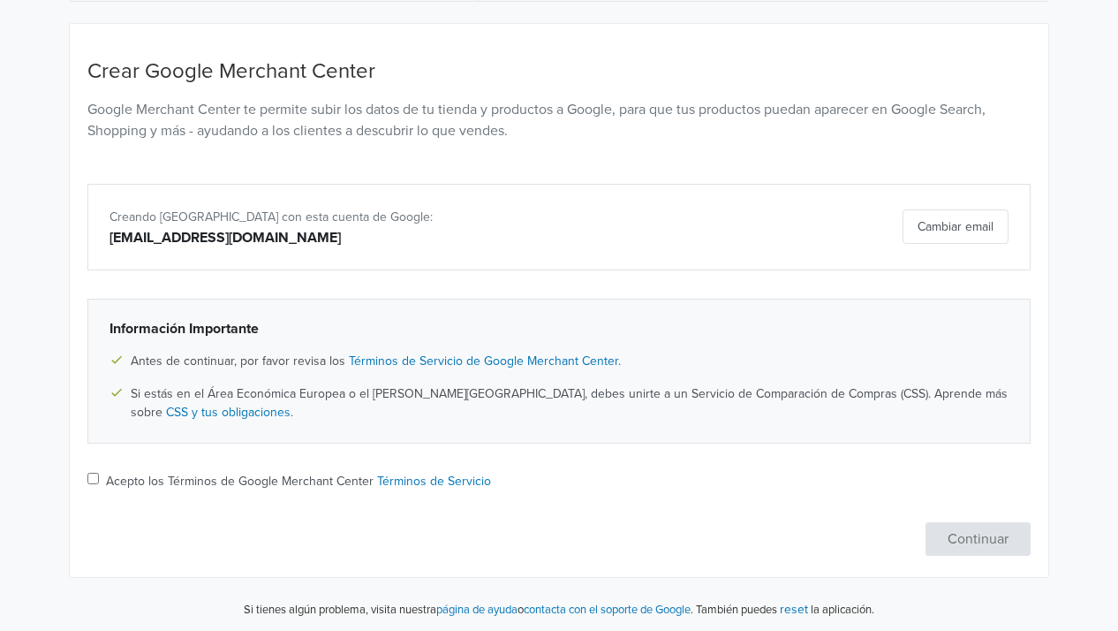
click at [92, 474] on input "Acepto los Términos de Google Merchant Center Términos de Servicio" at bounding box center [92, 477] width 11 height 11
checkbox input "true"
click at [954, 540] on button "Continuar" at bounding box center [978, 539] width 105 height 34
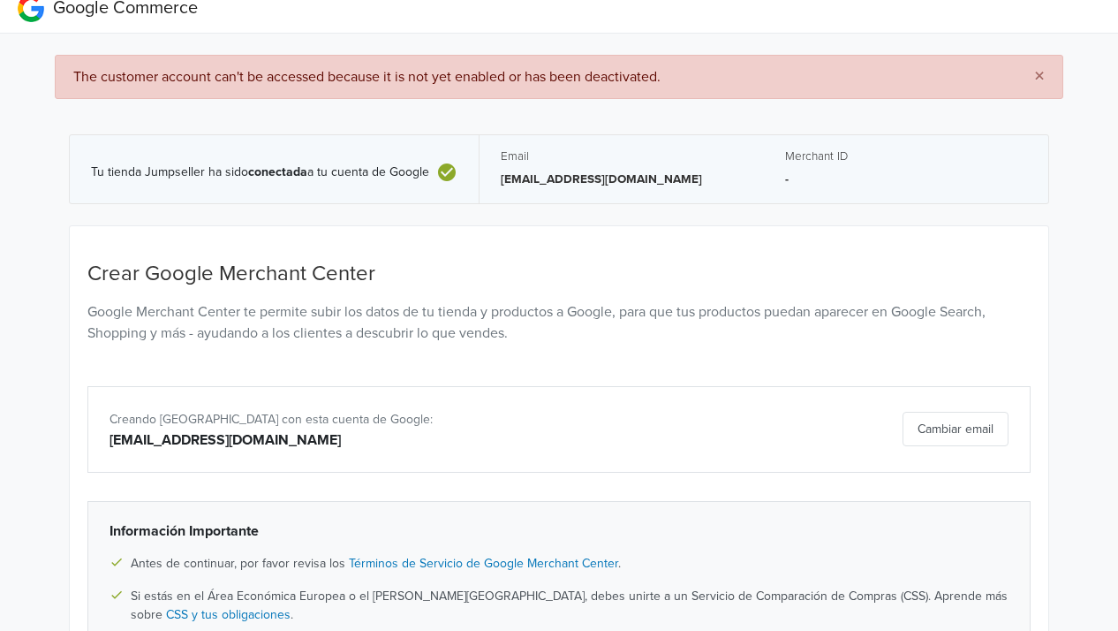
scroll to position [0, 0]
